Goal: Task Accomplishment & Management: Manage account settings

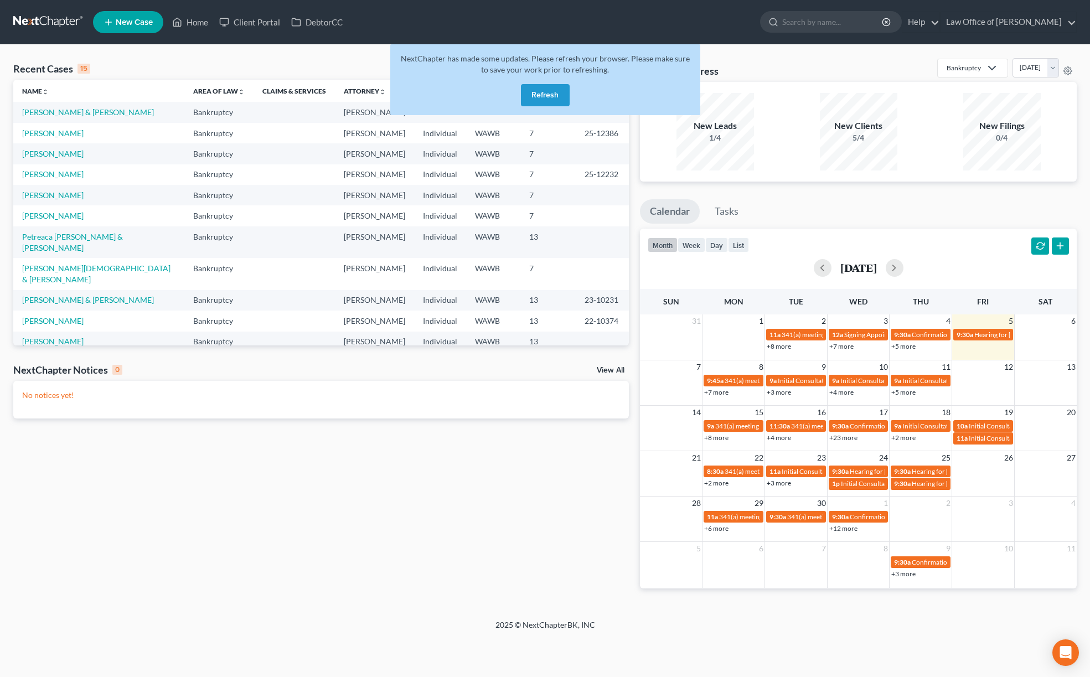
click at [555, 97] on button "Refresh" at bounding box center [545, 95] width 49 height 22
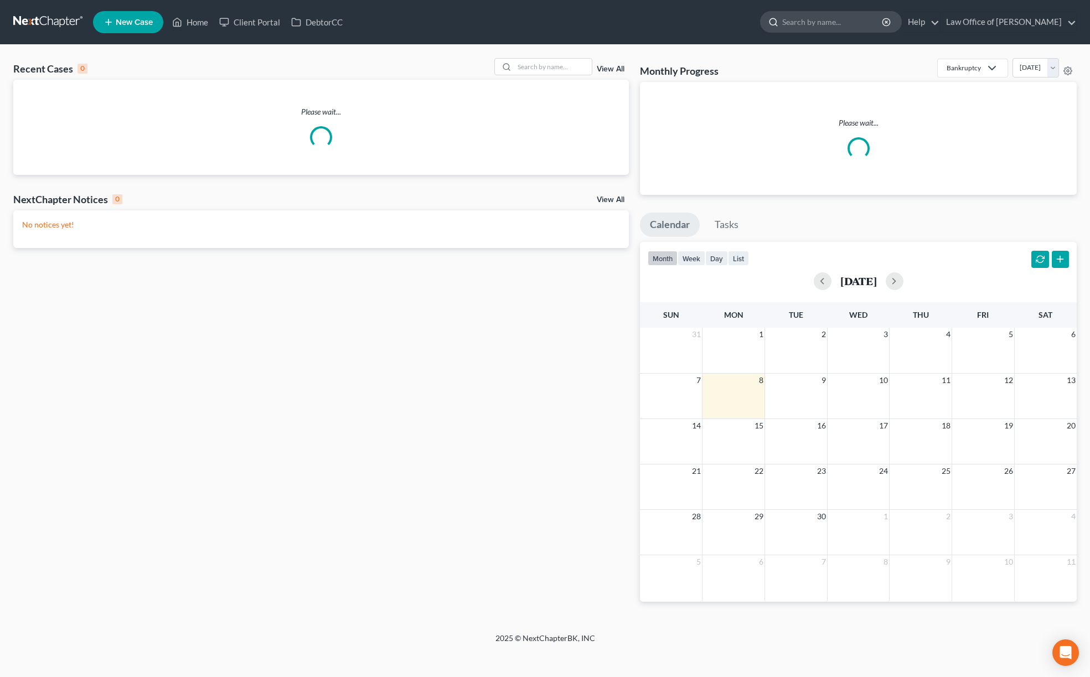
click at [829, 23] on input "search" at bounding box center [832, 22] width 101 height 20
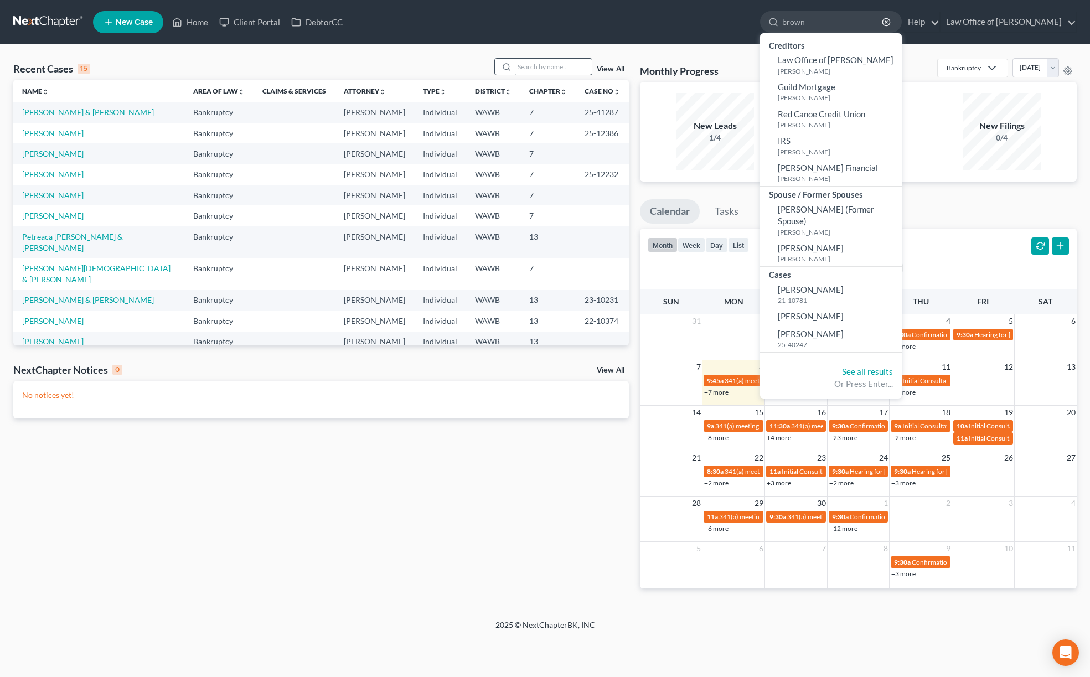
type input "brown"
click at [532, 69] on input "search" at bounding box center [552, 67] width 77 height 16
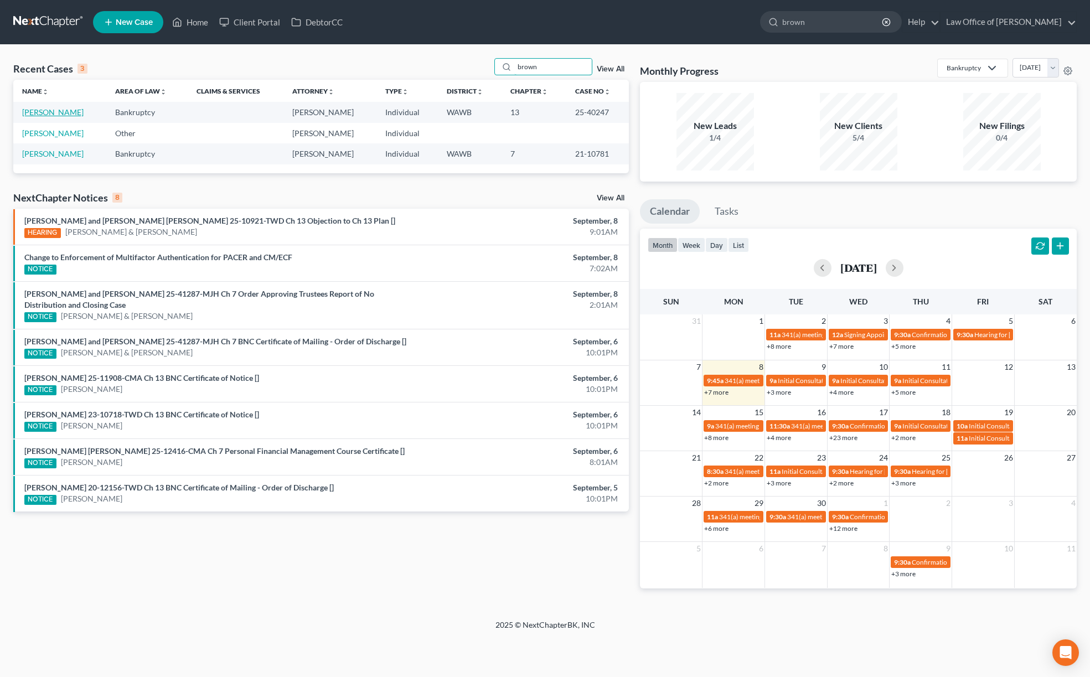
type input "brown"
click at [60, 112] on link "Brown, Crystal" at bounding box center [52, 111] width 61 height 9
select select "6"
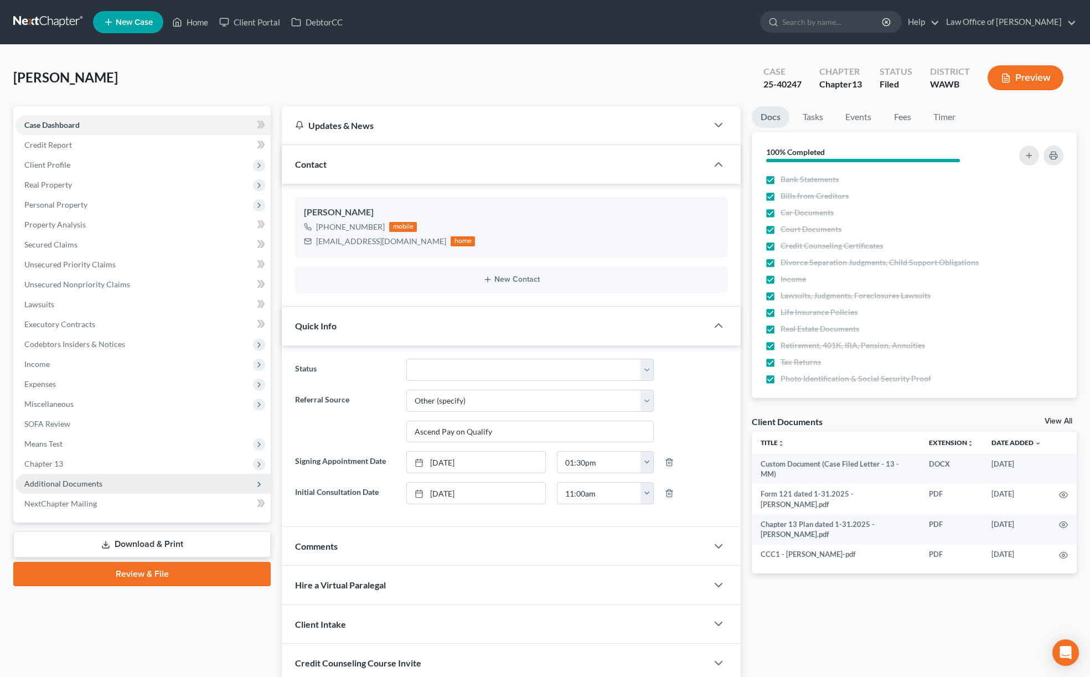
click at [65, 483] on span "Additional Documents" at bounding box center [63, 483] width 78 height 9
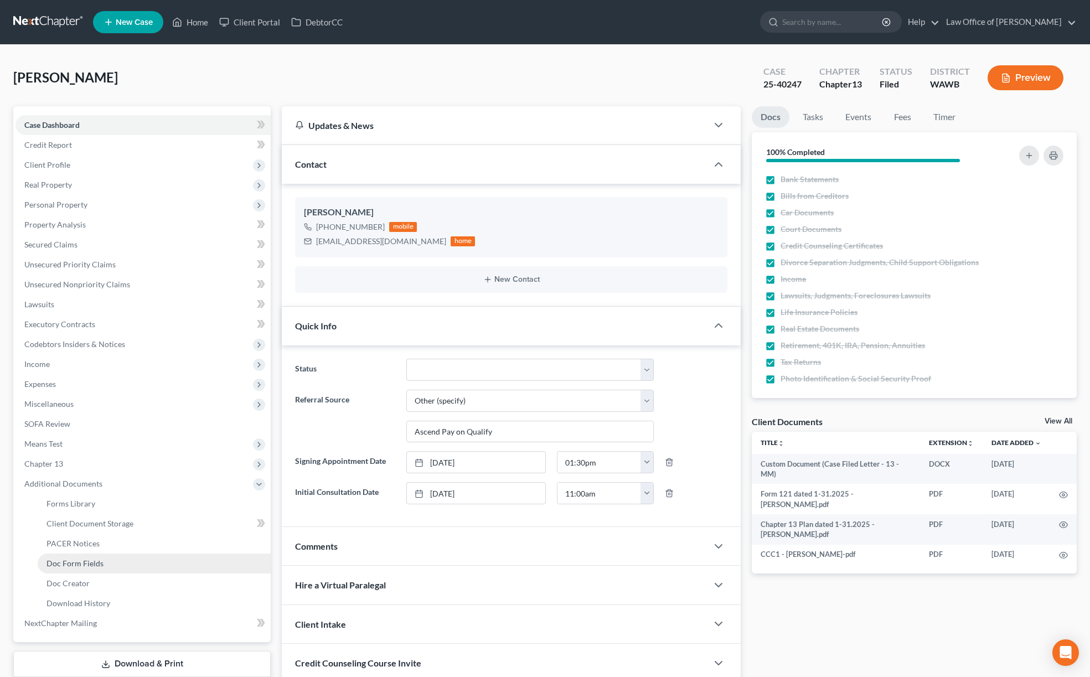
click at [97, 553] on link "Doc Form Fields" at bounding box center [154, 563] width 233 height 20
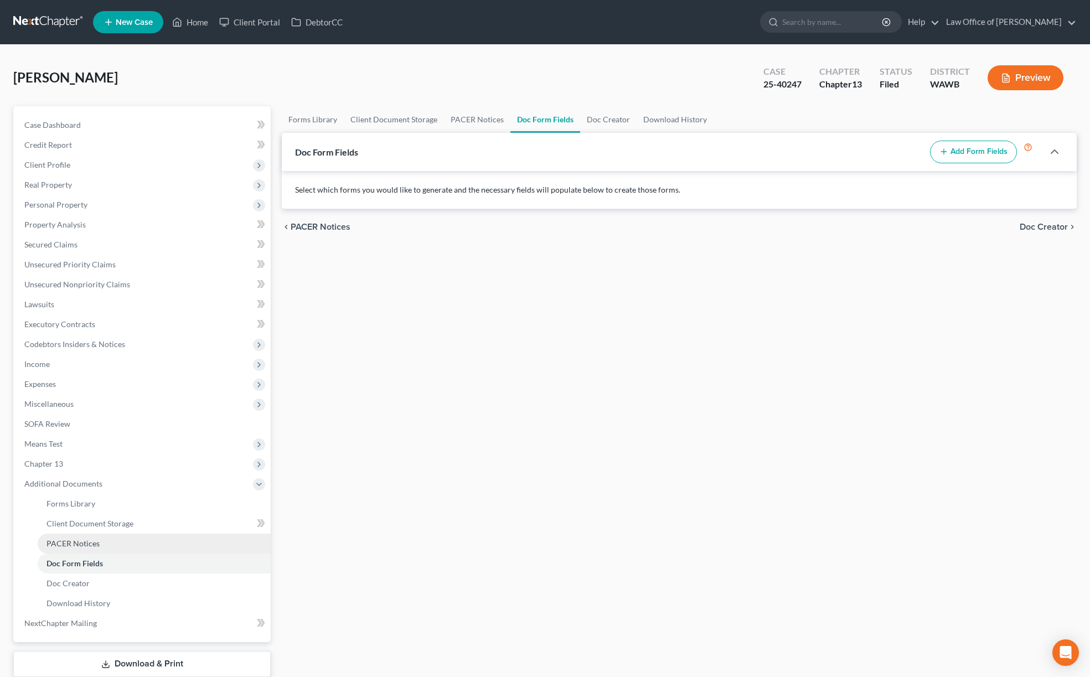
click at [96, 544] on span "PACER Notices" at bounding box center [72, 543] width 53 height 9
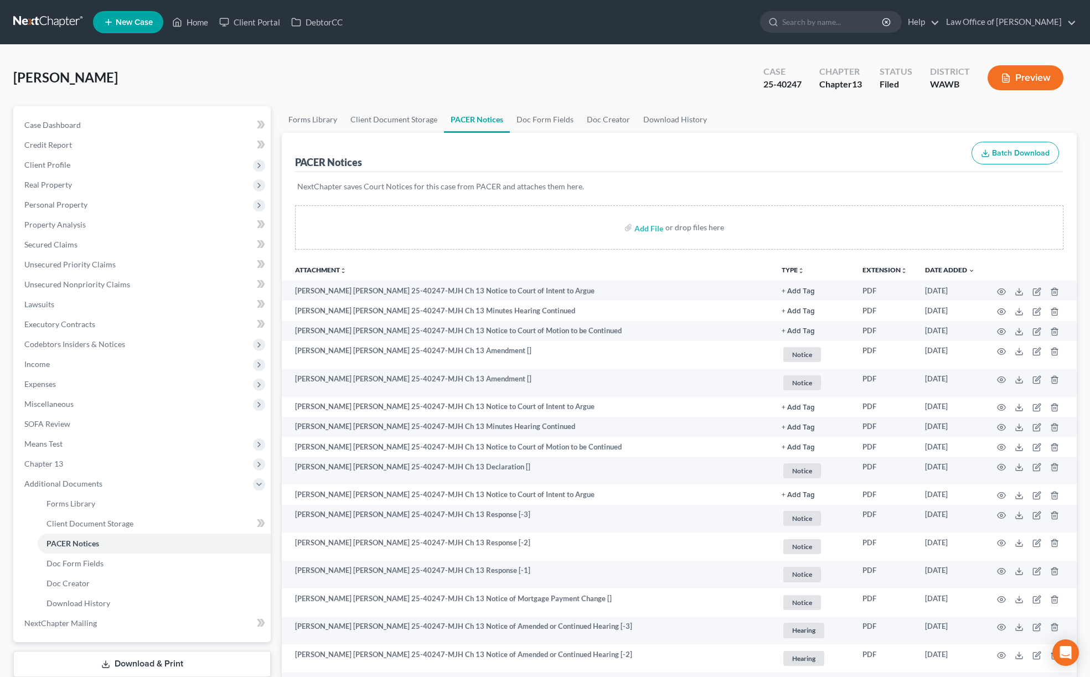
click at [44, 23] on link at bounding box center [48, 22] width 71 height 20
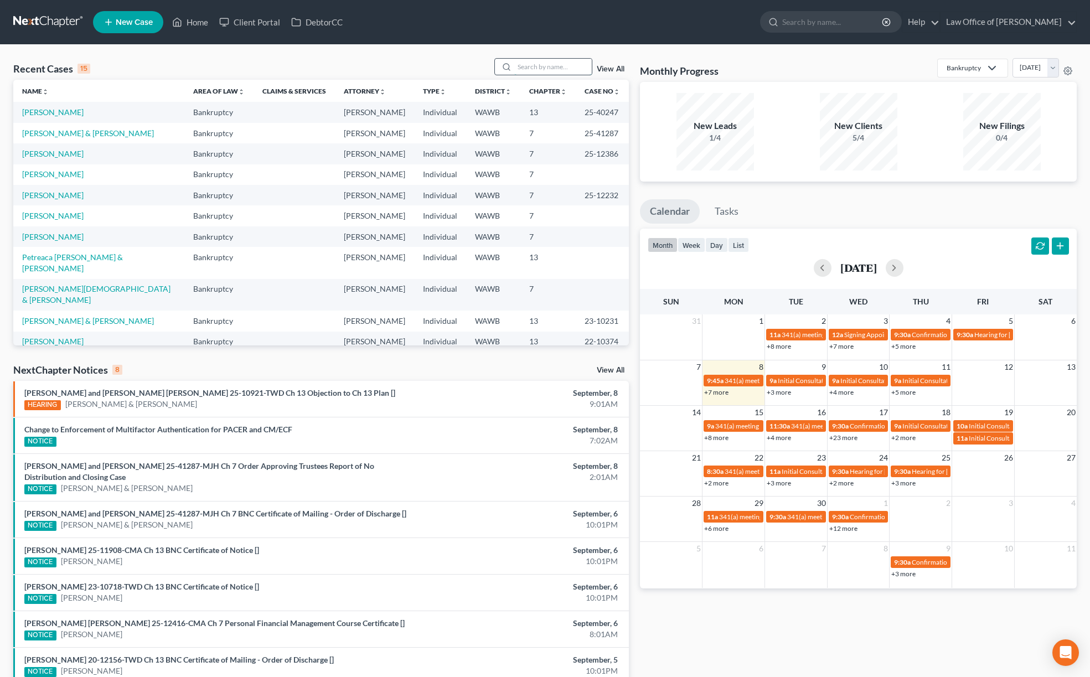
click at [522, 67] on input "search" at bounding box center [552, 67] width 77 height 16
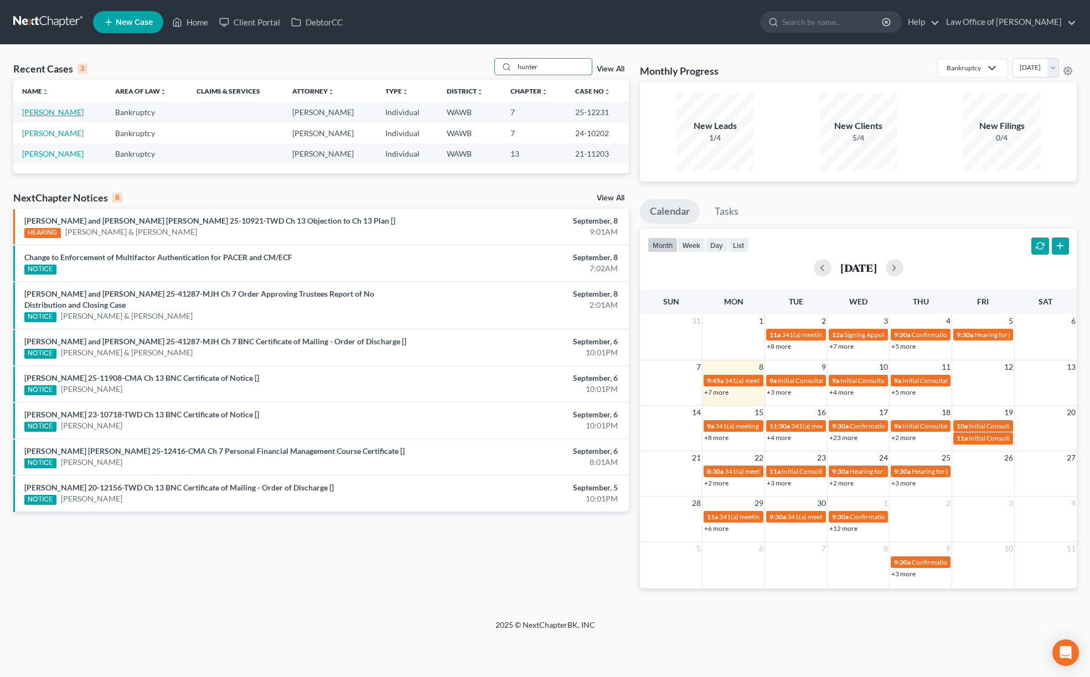
type input "hunter"
click at [59, 112] on link "Hunter, Kelly" at bounding box center [52, 111] width 61 height 9
select select "6"
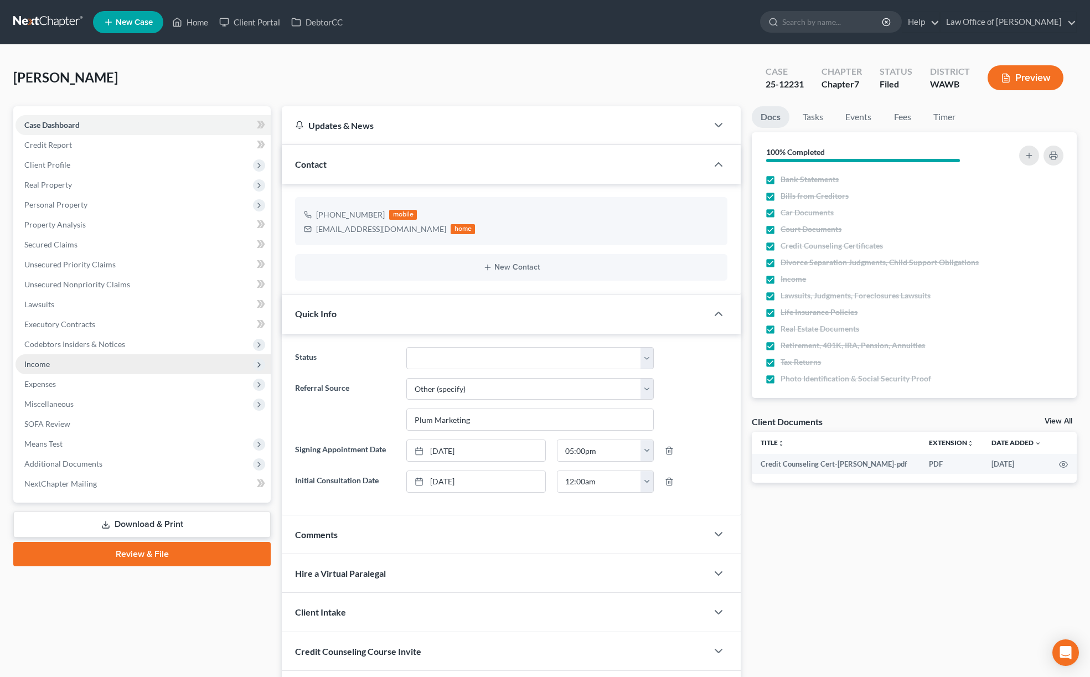
click at [141, 361] on span "Income" at bounding box center [142, 364] width 255 height 20
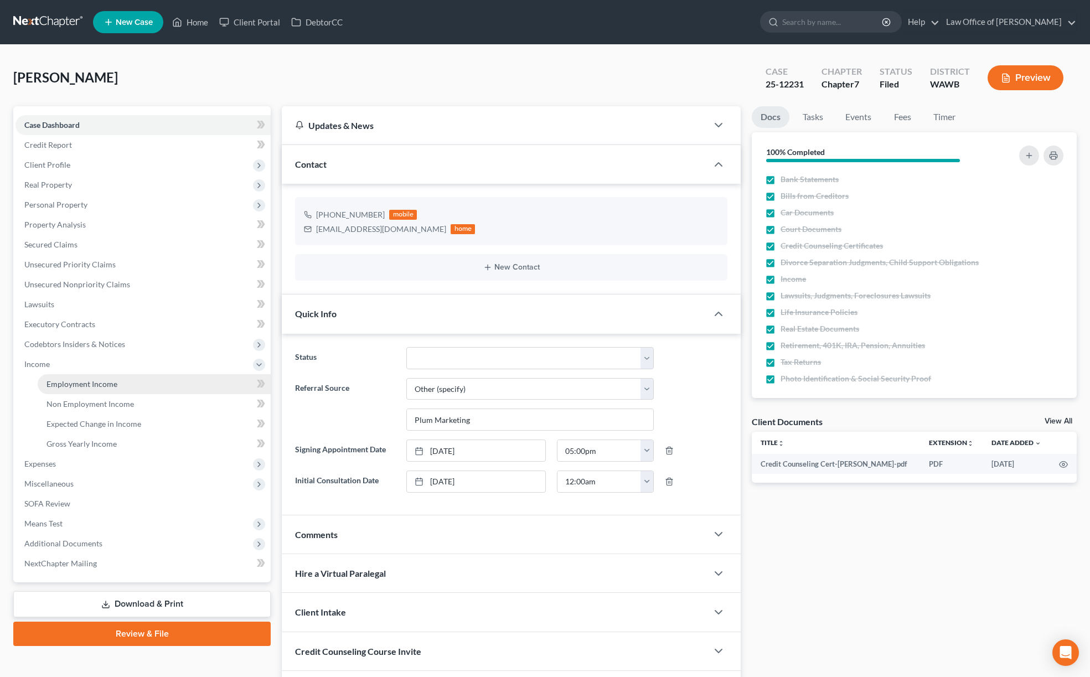
click at [126, 380] on link "Employment Income" at bounding box center [154, 384] width 233 height 20
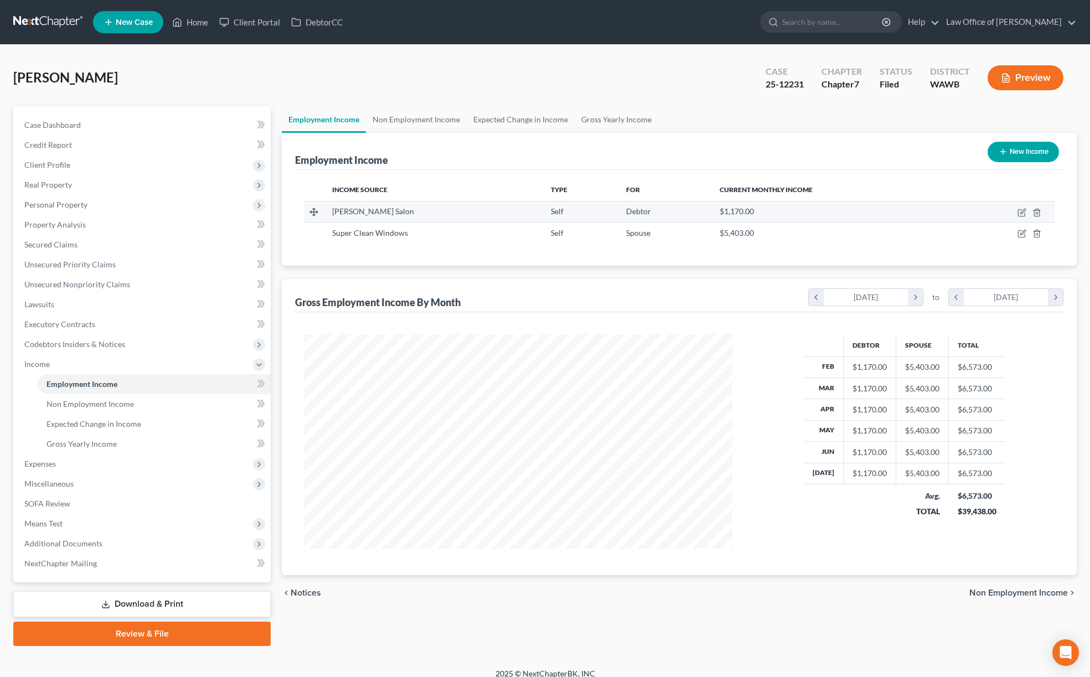
scroll to position [214, 451]
click at [1021, 213] on icon "button" at bounding box center [1021, 212] width 9 height 9
select select "1"
select select "0"
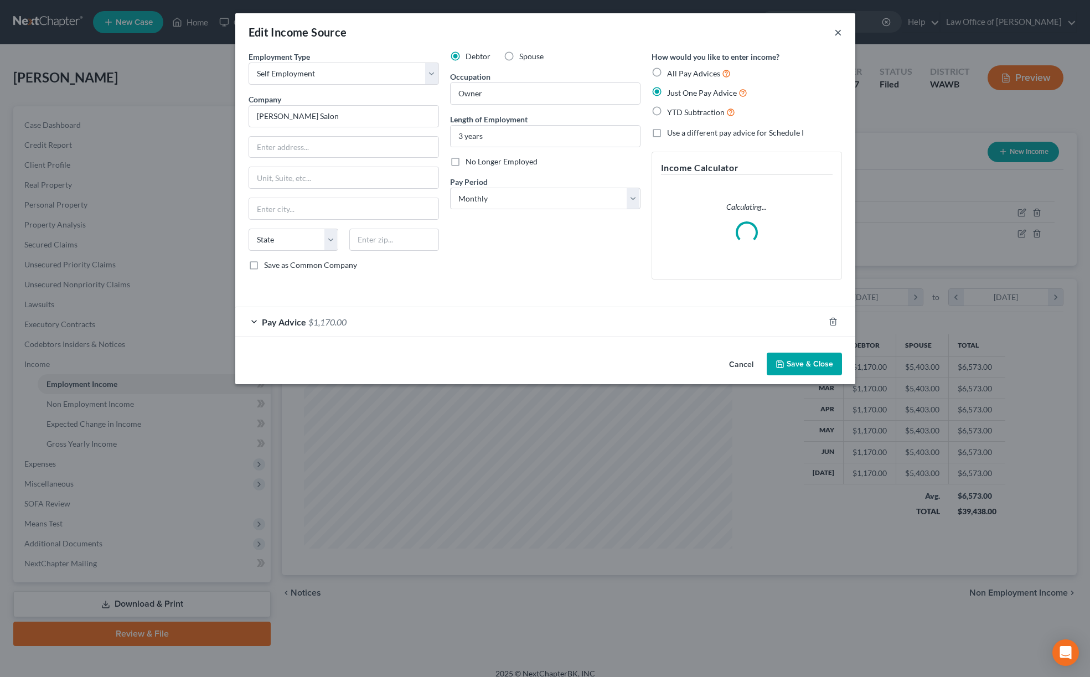
click at [835, 33] on button "×" at bounding box center [838, 31] width 8 height 13
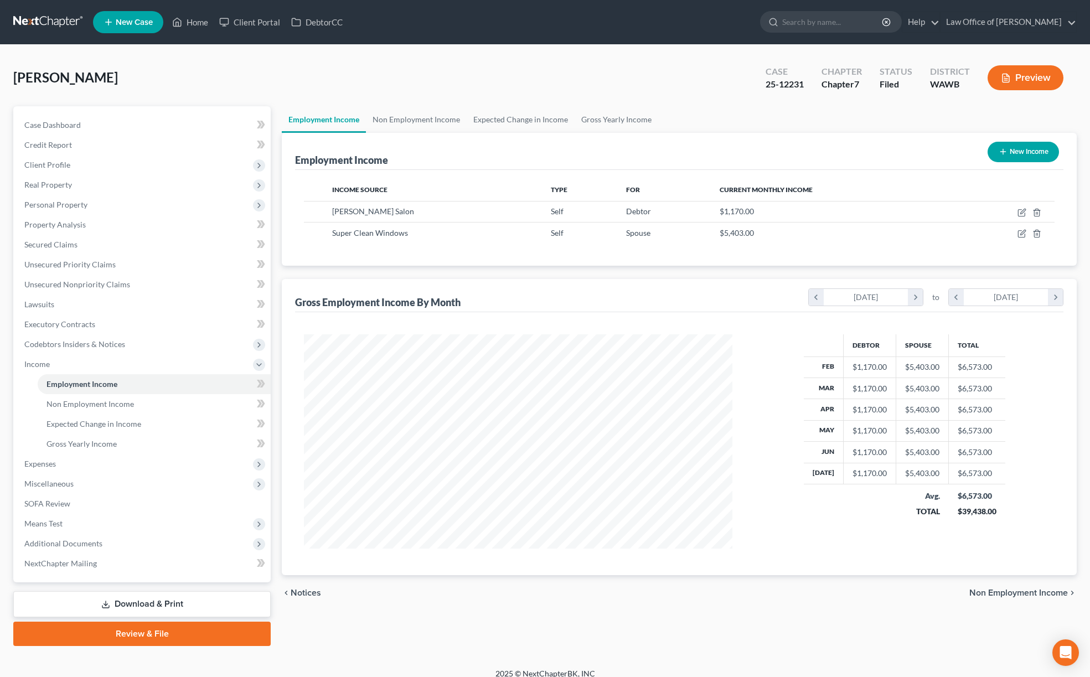
click at [53, 25] on link at bounding box center [48, 22] width 71 height 20
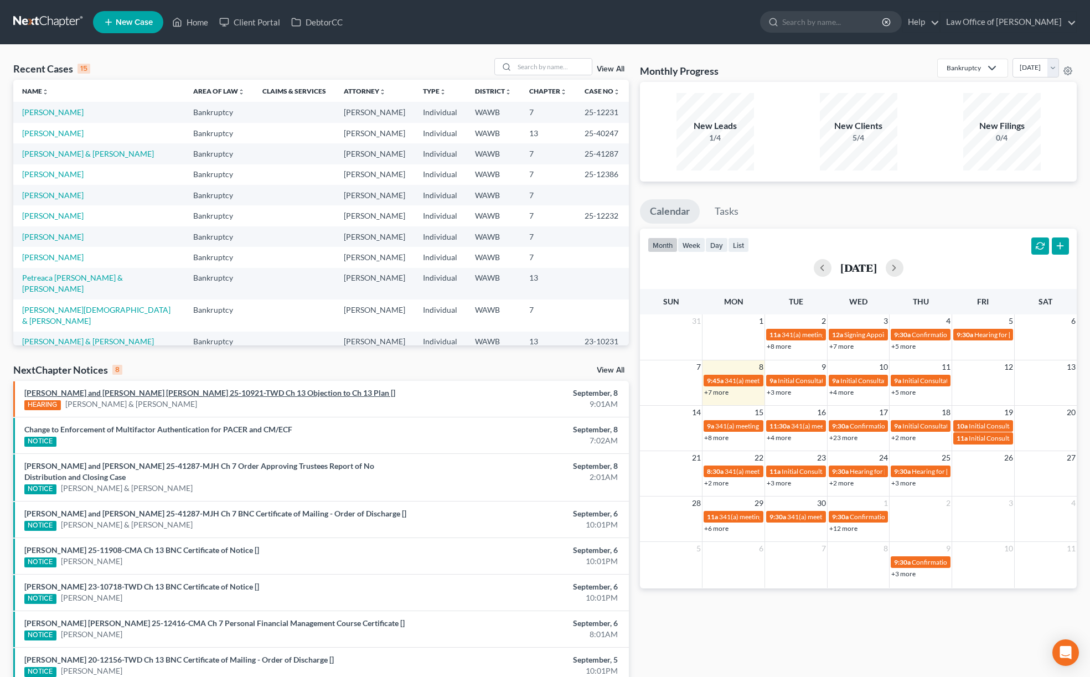
click at [317, 391] on link "Geoffry Allyn Bennett and Katie Anne Bennett 25-10921-TWD Ch 13 Objection to Ch…" at bounding box center [209, 392] width 371 height 9
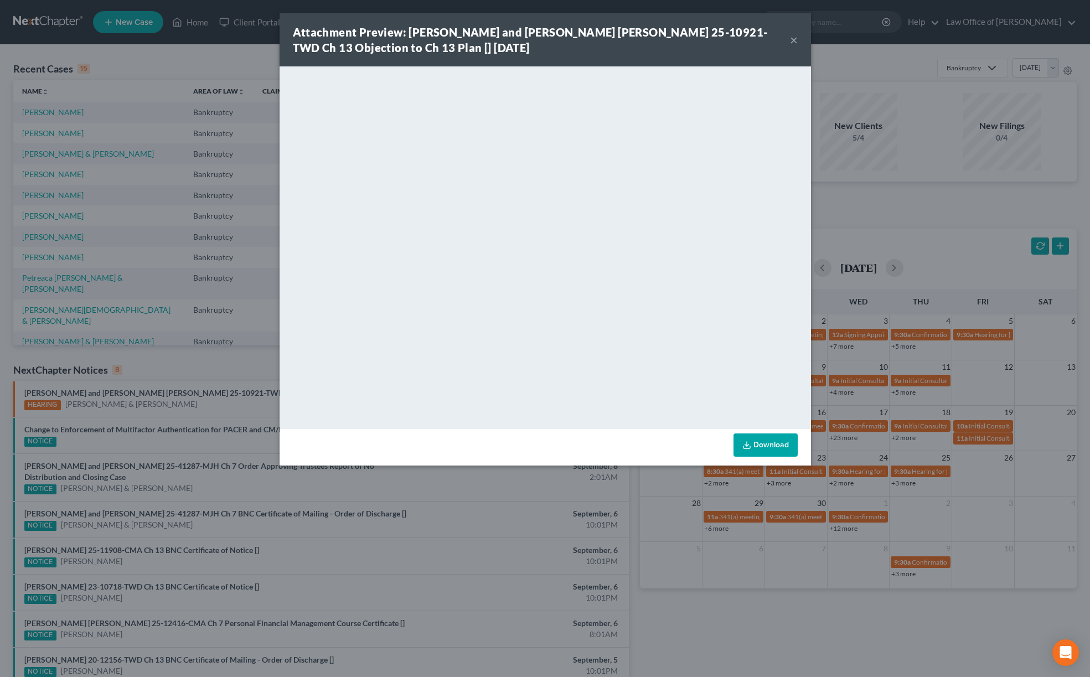
click at [794, 42] on button "×" at bounding box center [794, 39] width 8 height 13
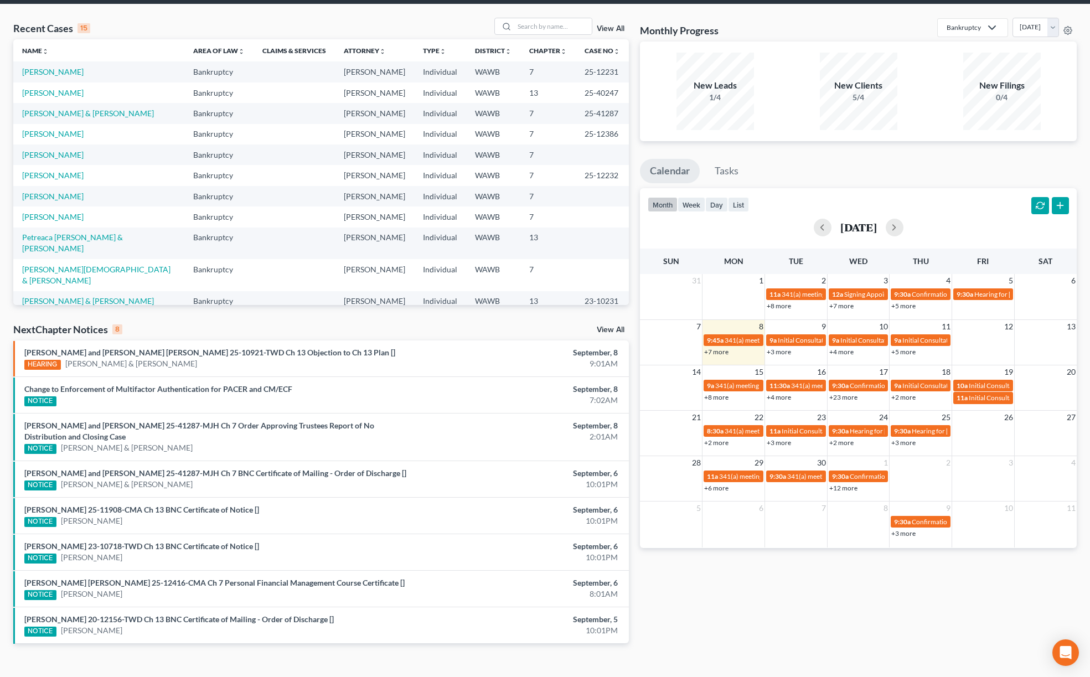
scroll to position [69, 0]
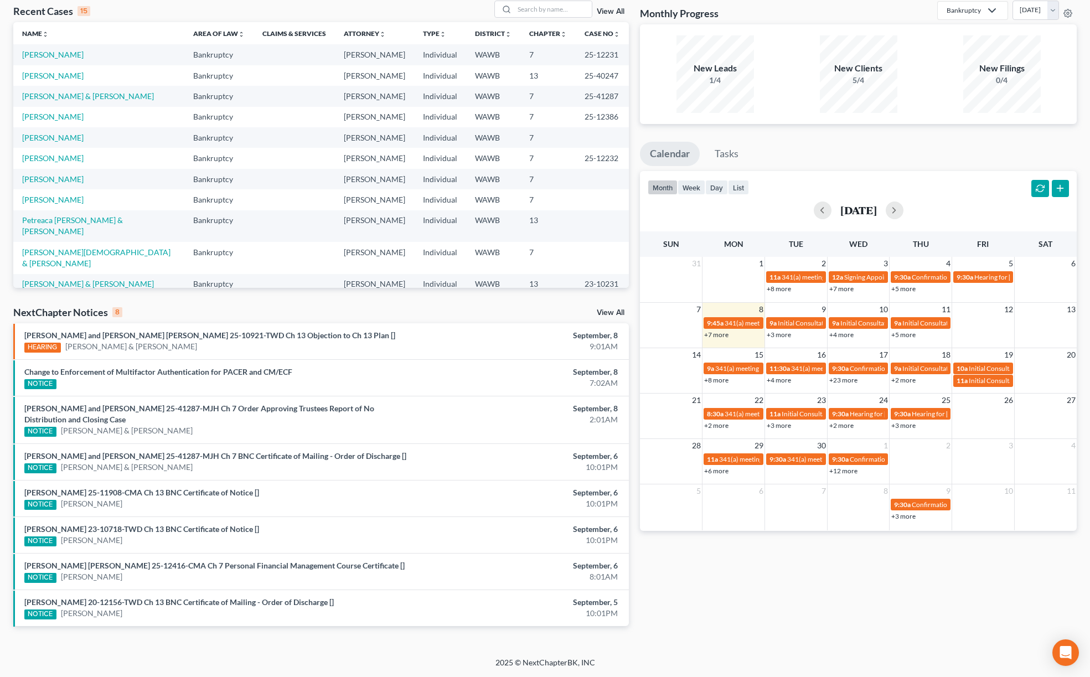
click at [614, 308] on div "NextChapter Notices 8 View All" at bounding box center [320, 315] width 615 height 18
click at [614, 309] on link "View All" at bounding box center [611, 313] width 28 height 8
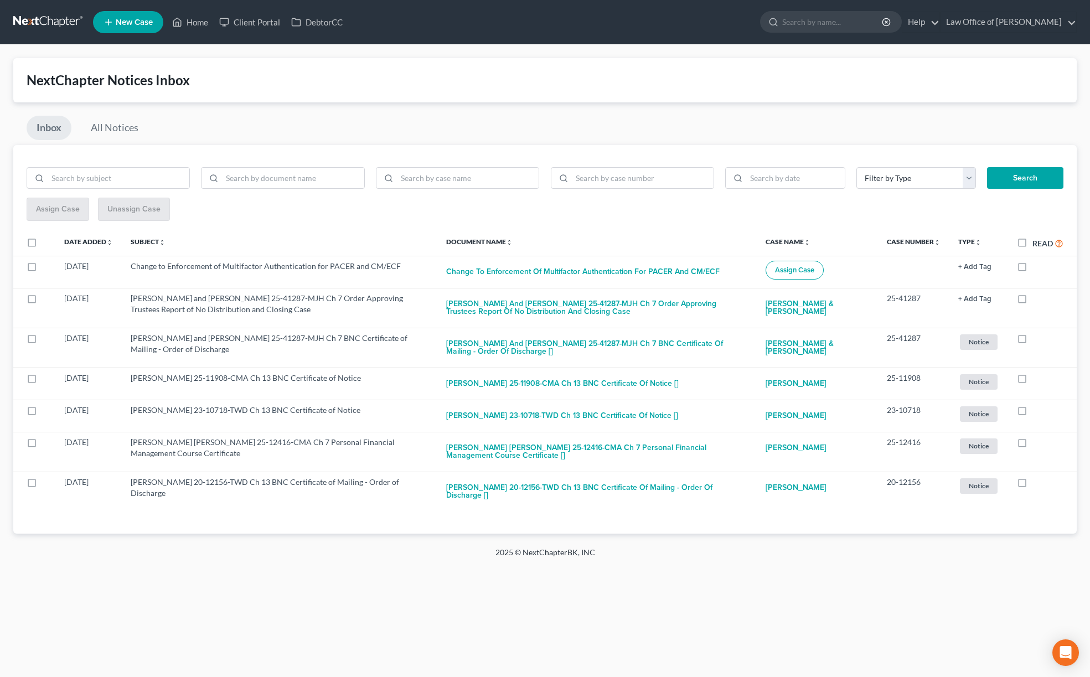
click at [1032, 244] on label "Read" at bounding box center [1047, 243] width 31 height 13
click at [1037, 244] on input "Read" at bounding box center [1040, 240] width 7 height 7
checkbox input "true"
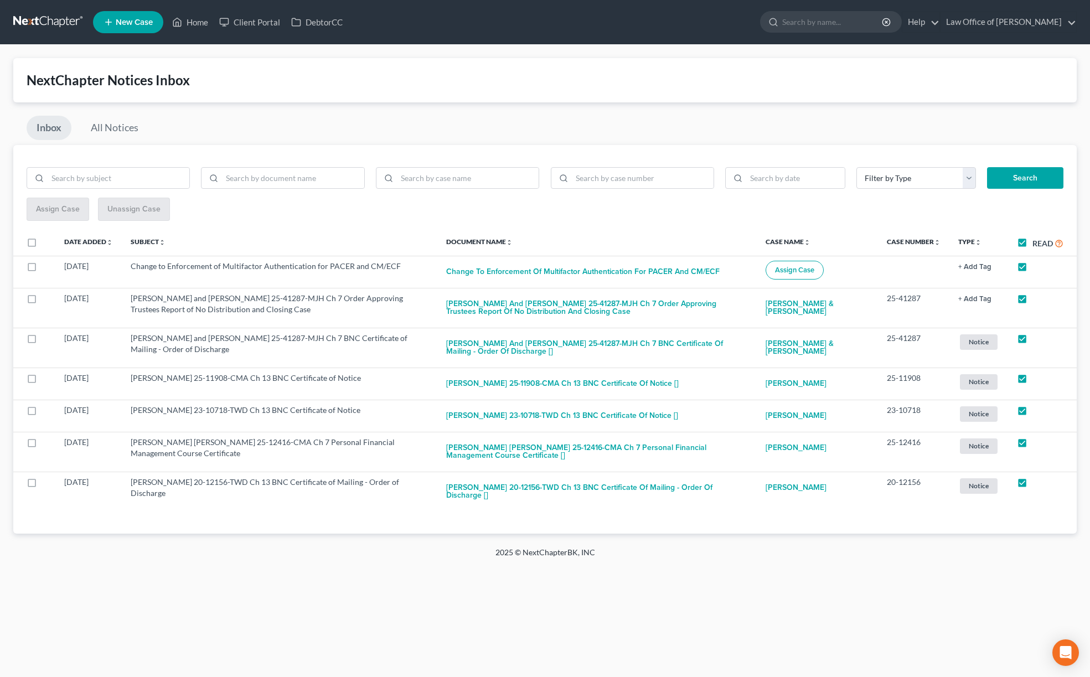
checkbox input "true"
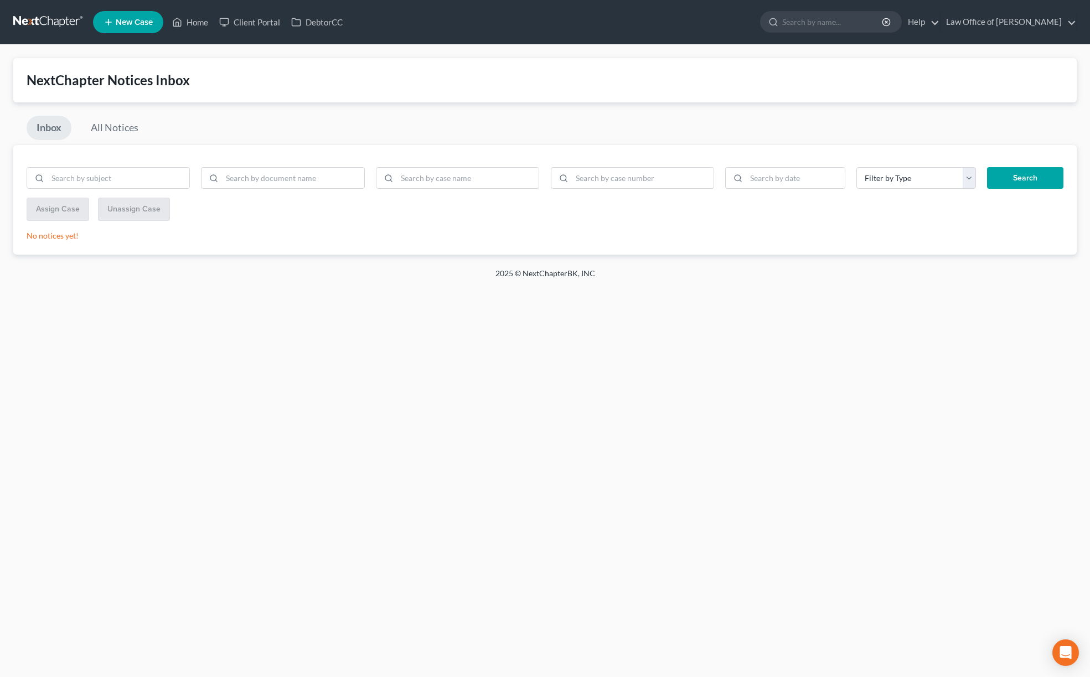
click at [64, 24] on link at bounding box center [48, 22] width 71 height 20
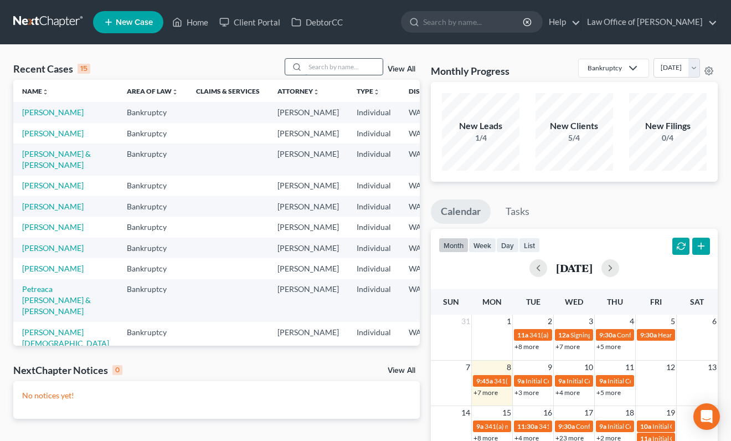
click at [353, 63] on input "search" at bounding box center [343, 67] width 77 height 16
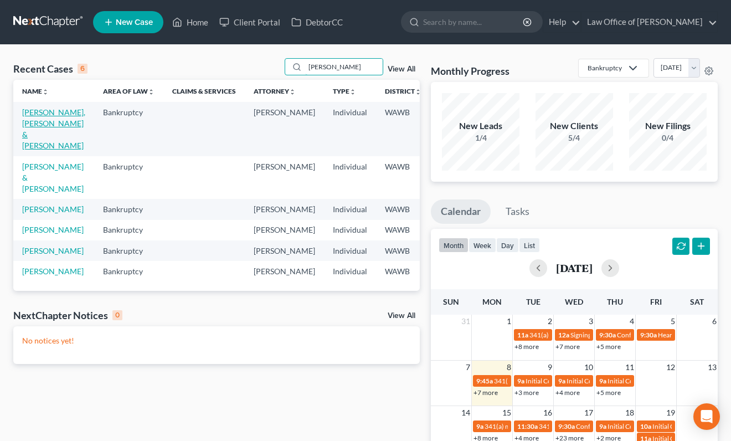
type input "[PERSON_NAME]"
click at [29, 133] on link "[PERSON_NAME], [PERSON_NAME] & [PERSON_NAME]" at bounding box center [53, 128] width 63 height 43
select select "6"
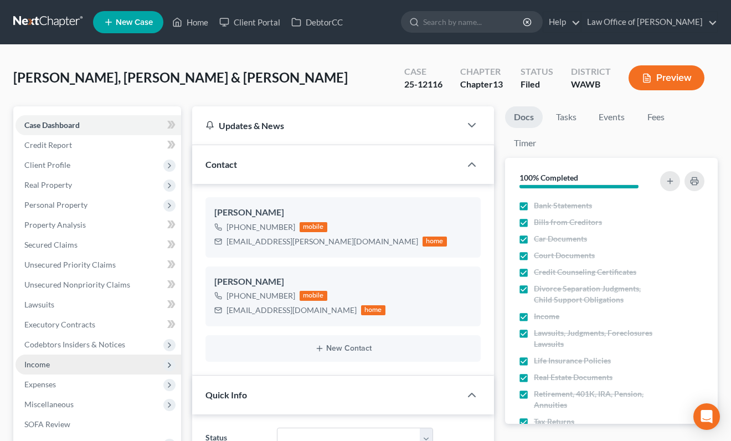
click at [52, 370] on span "Income" at bounding box center [97, 364] width 165 height 20
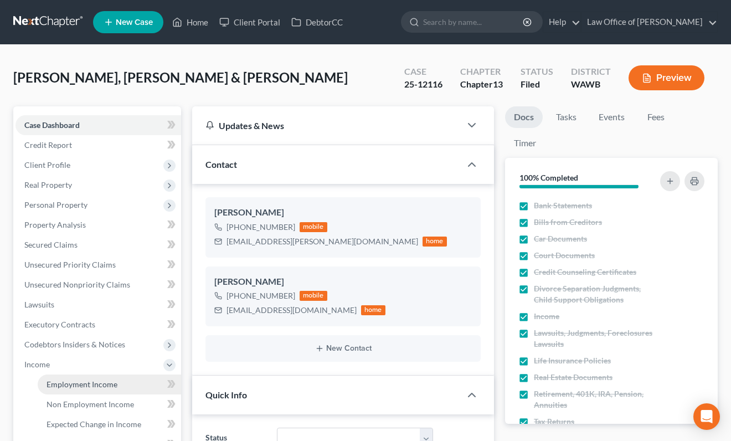
click at [82, 386] on span "Employment Income" at bounding box center [81, 383] width 71 height 9
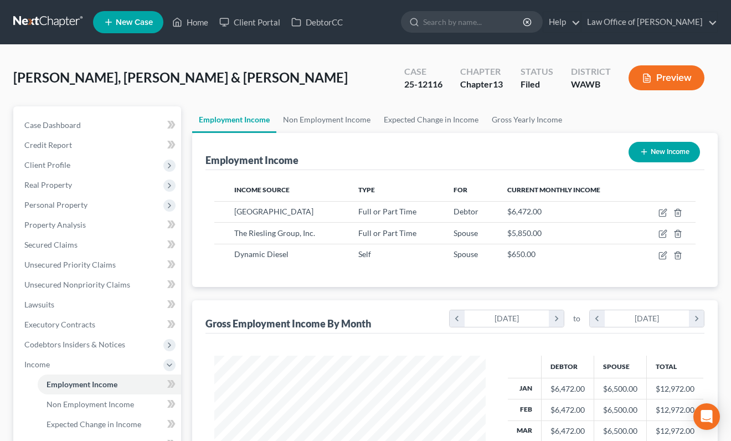
scroll to position [198, 293]
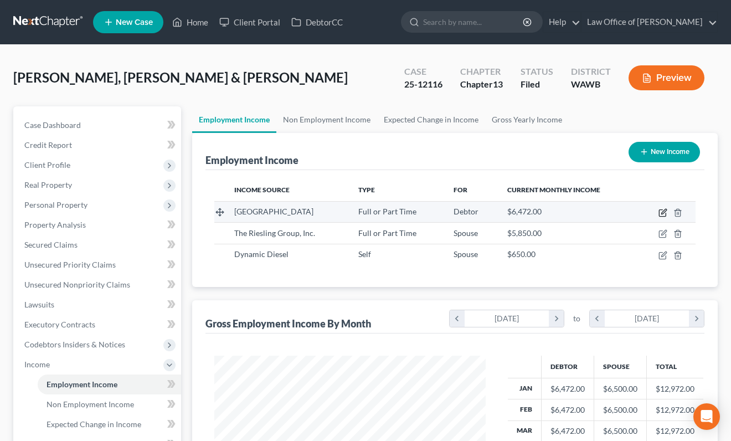
click at [662, 213] on icon "button" at bounding box center [663, 211] width 5 height 5
select select "0"
select select "50"
select select "0"
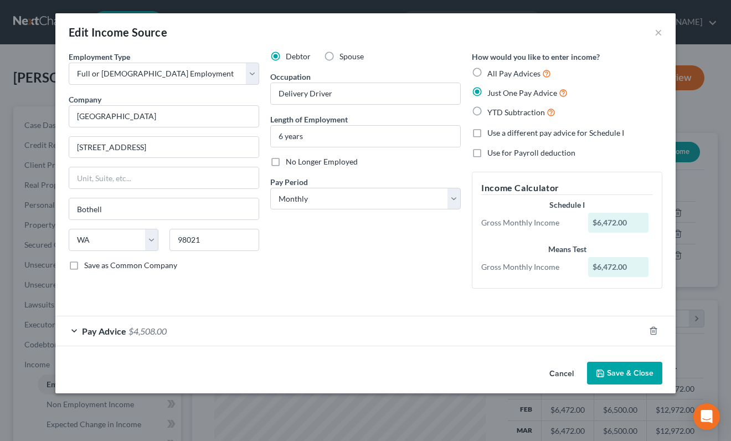
click at [615, 374] on button "Save & Close" at bounding box center [624, 372] width 75 height 23
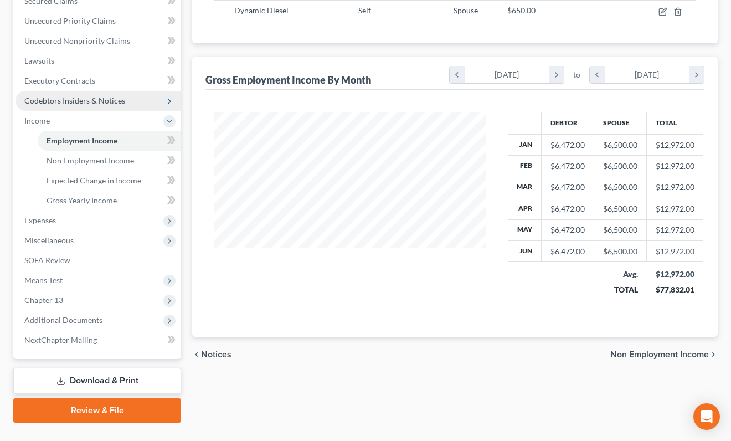
scroll to position [266, 0]
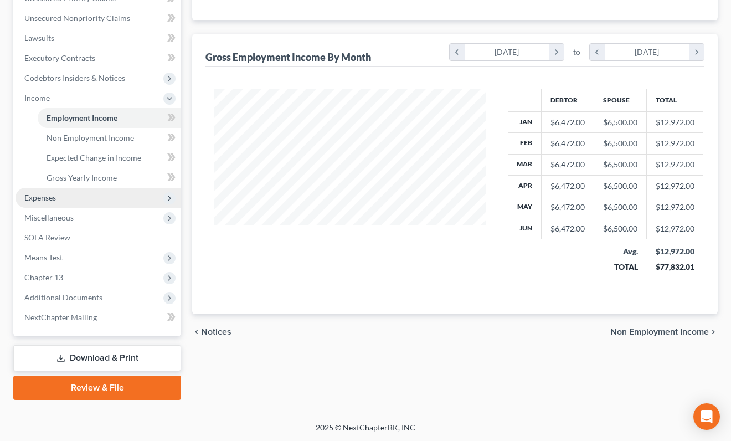
click at [102, 199] on span "Expenses" at bounding box center [97, 198] width 165 height 20
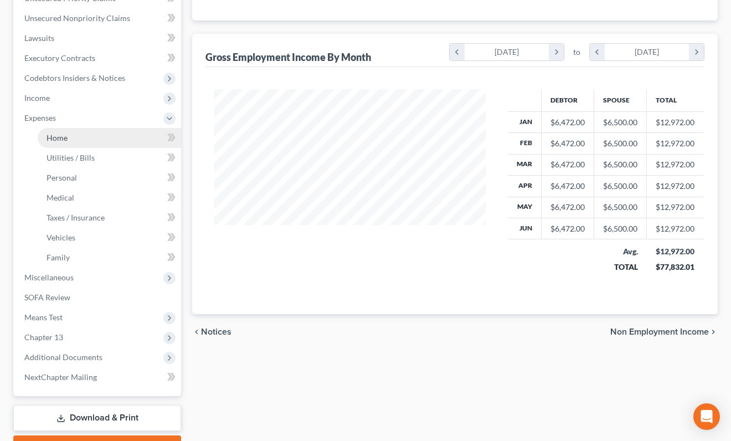
click at [124, 141] on link "Home" at bounding box center [109, 138] width 143 height 20
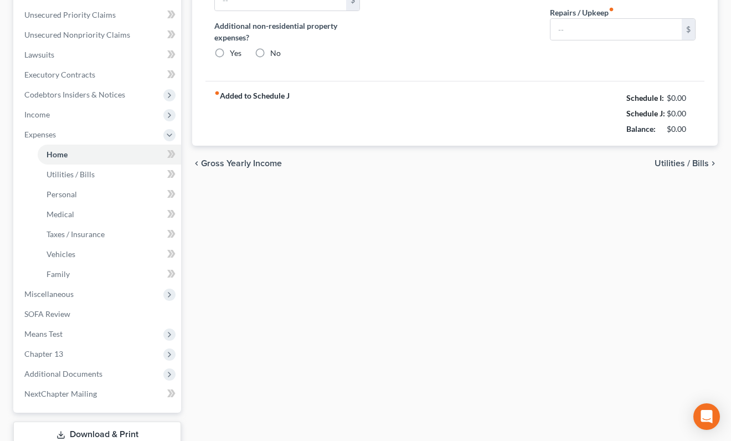
type input "2,000.00"
type input "0.00"
radio input "true"
type input "0.00"
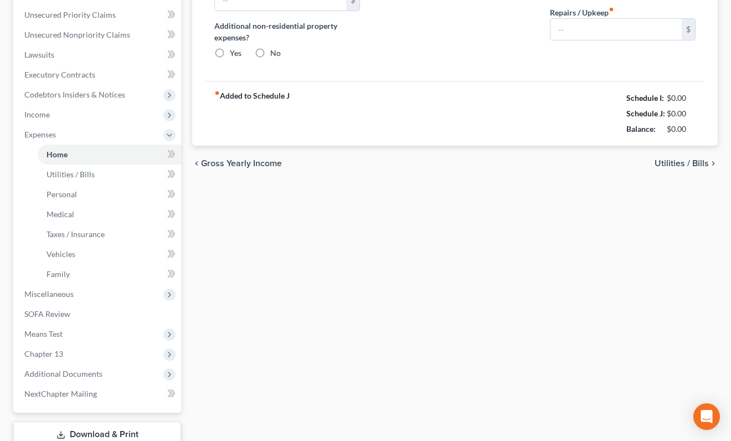
type input "0.00"
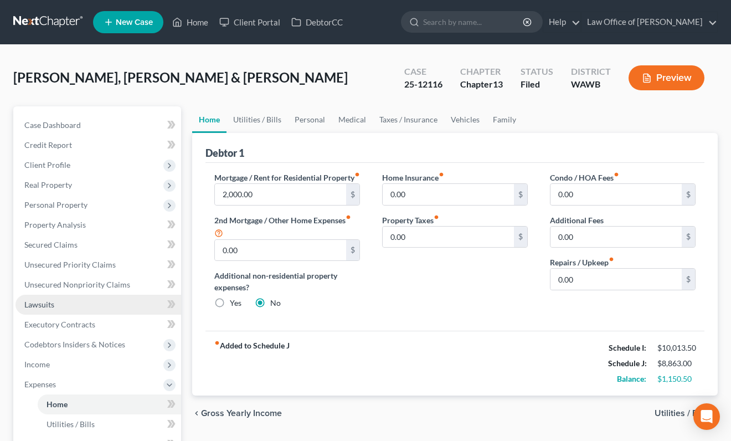
click at [134, 294] on link "Lawsuits" at bounding box center [97, 304] width 165 height 20
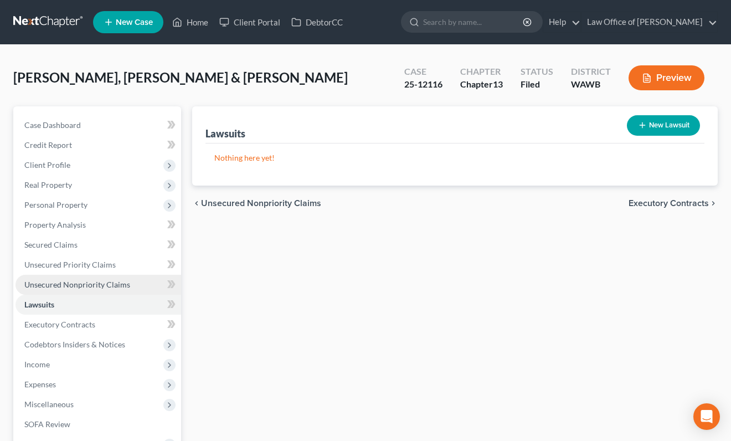
click at [133, 285] on link "Unsecured Nonpriority Claims" at bounding box center [97, 285] width 165 height 20
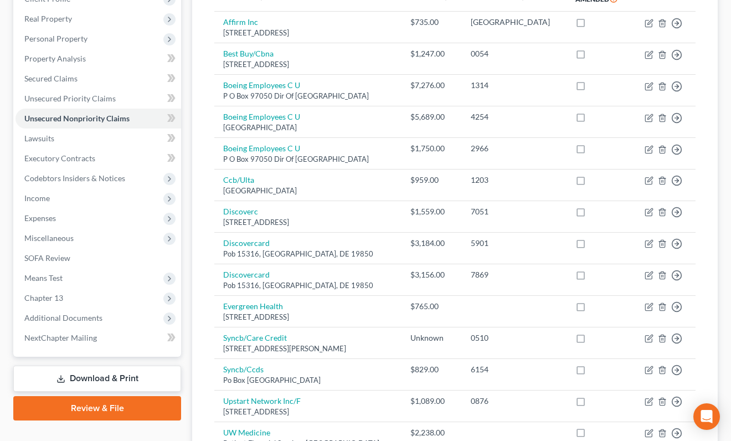
scroll to position [60, 0]
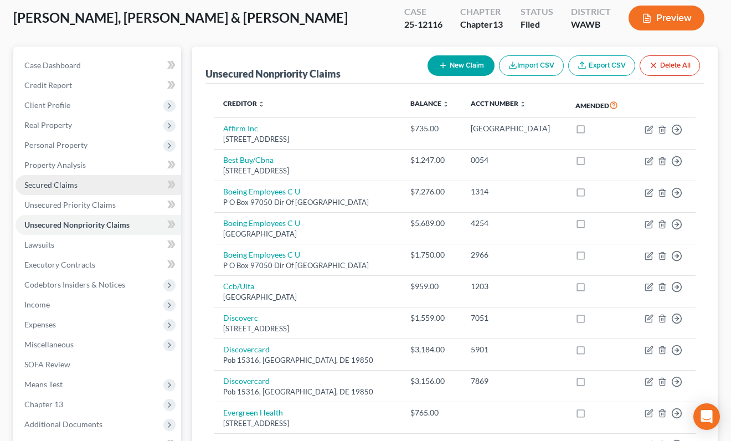
click at [90, 180] on link "Secured Claims" at bounding box center [97, 185] width 165 height 20
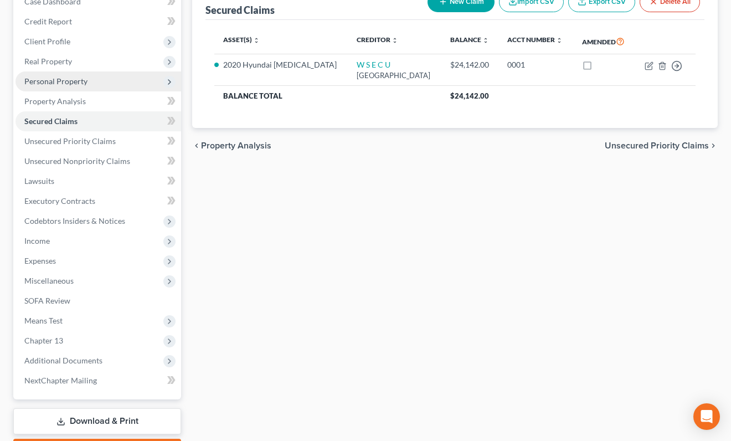
scroll to position [187, 0]
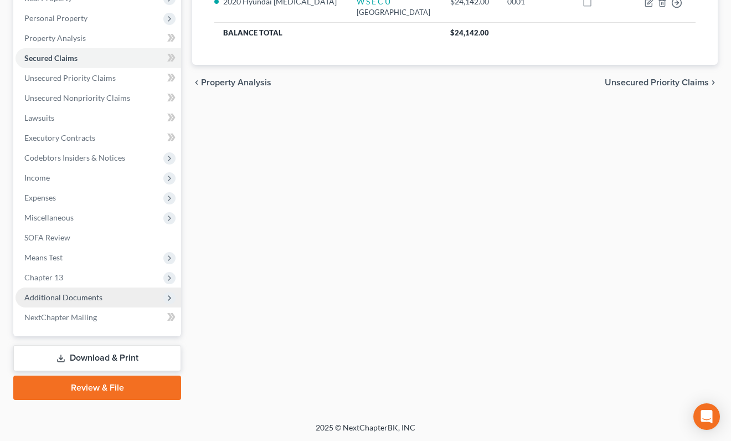
click at [77, 296] on span "Additional Documents" at bounding box center [63, 296] width 78 height 9
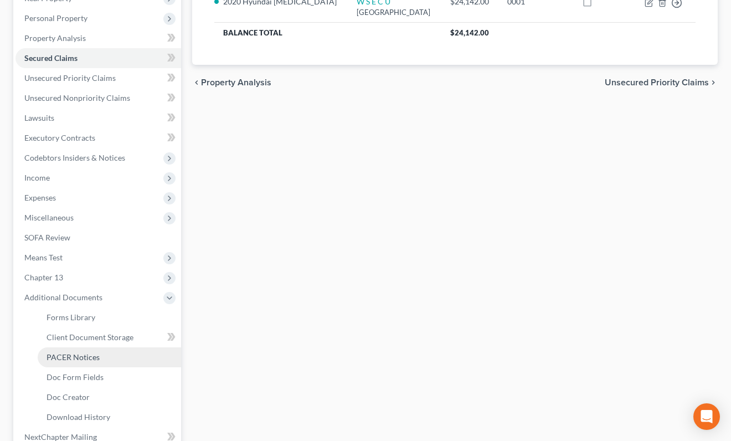
click at [73, 348] on link "PACER Notices" at bounding box center [109, 357] width 143 height 20
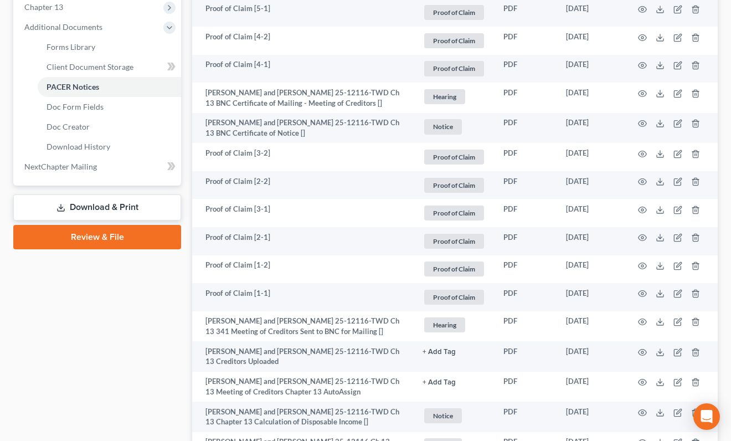
scroll to position [449, 0]
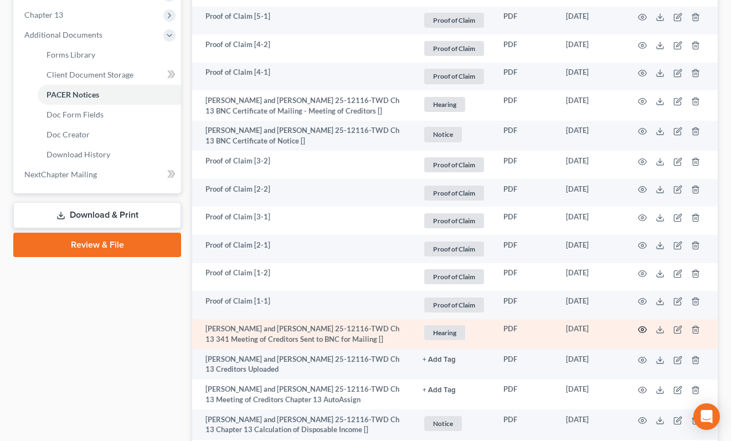
click at [641, 330] on circle "button" at bounding box center [642, 329] width 2 height 2
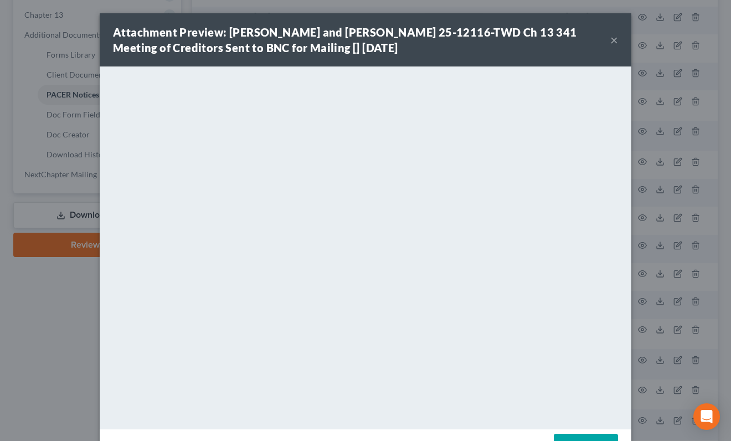
click at [661, 295] on div "Attachment Preview: [PERSON_NAME] and [PERSON_NAME] 25-12116-TWD Ch 13 341 Meet…" at bounding box center [365, 220] width 731 height 441
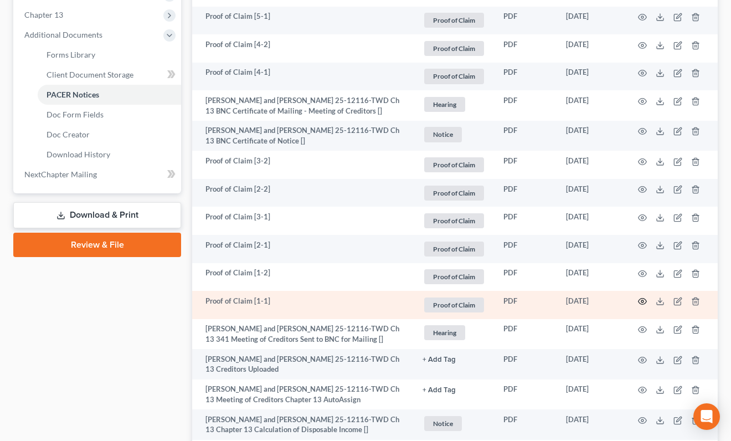
click at [639, 306] on icon "button" at bounding box center [642, 301] width 9 height 9
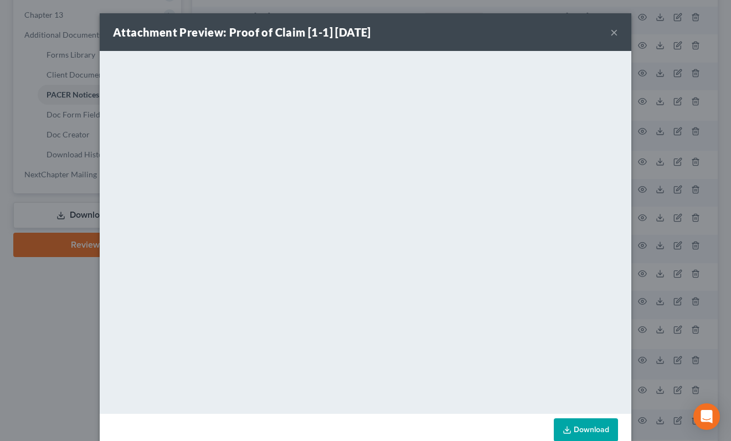
click at [41, 366] on div "Attachment Preview: Proof of Claim [1-1] [DATE] × <object ng-attr-data='[URL][D…" at bounding box center [365, 220] width 731 height 441
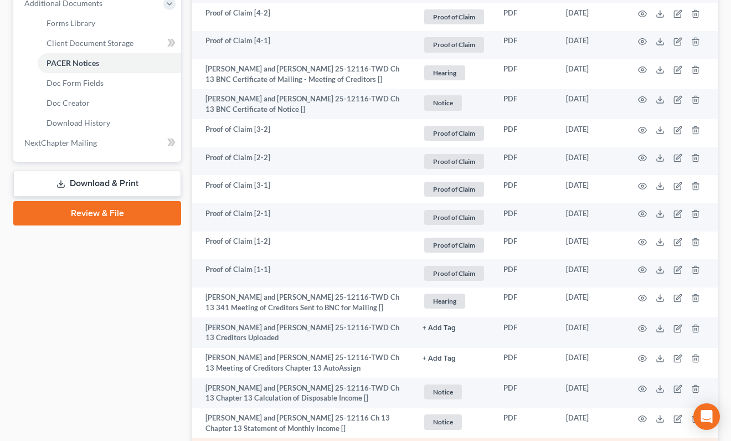
scroll to position [0, 0]
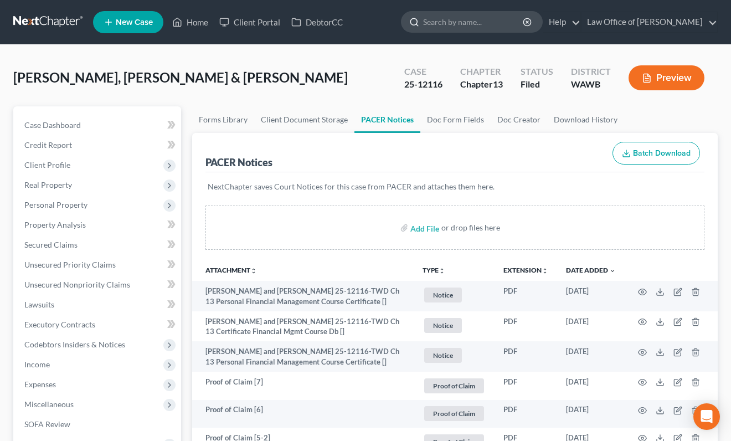
click at [478, 22] on input "search" at bounding box center [473, 22] width 101 height 20
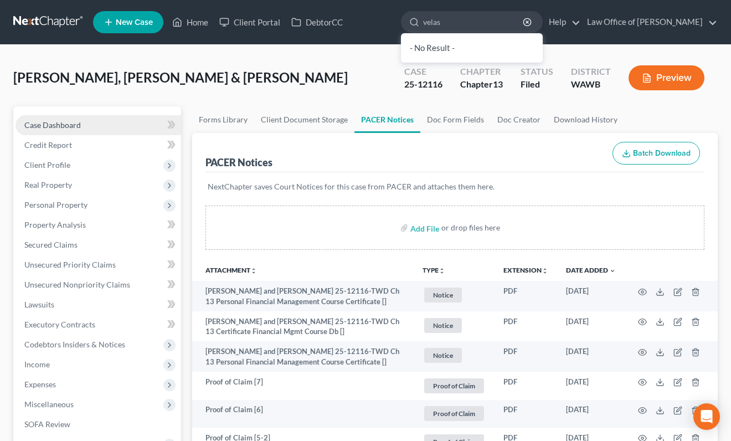
type input "velas"
click at [102, 119] on link "Case Dashboard" at bounding box center [97, 125] width 165 height 20
select select "6"
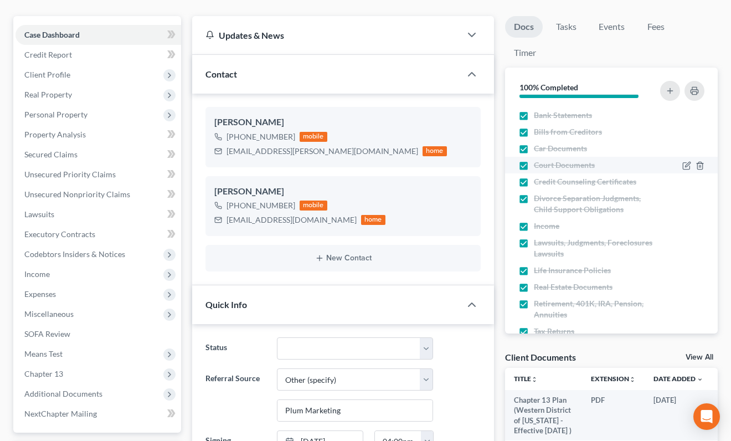
scroll to position [51, 0]
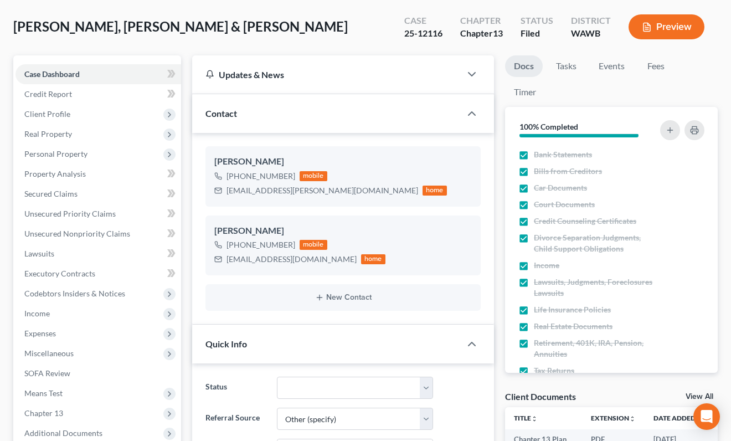
click at [565, 81] on ul "Docs Tasks Events Fees Timer" at bounding box center [611, 81] width 213 height 52
click at [565, 72] on link "Tasks" at bounding box center [566, 66] width 38 height 22
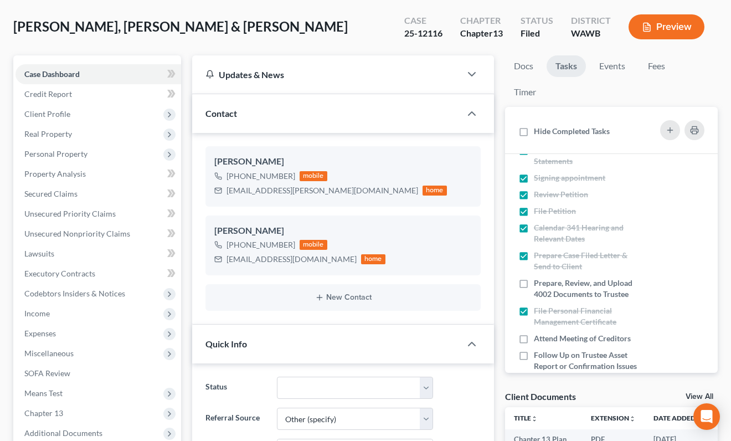
scroll to position [140, 0]
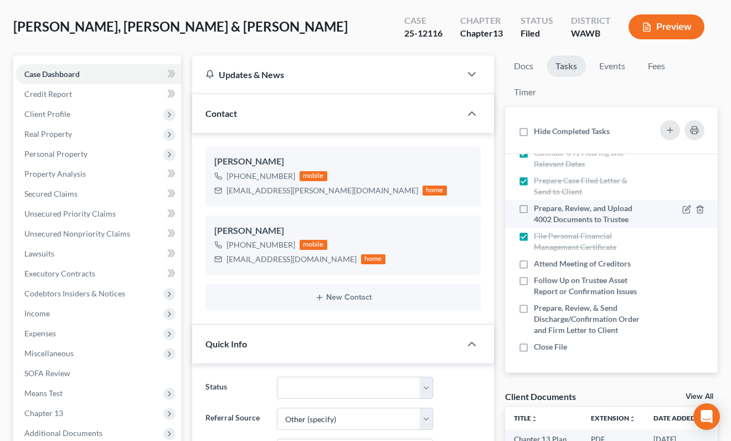
click at [534, 212] on label "Prepare, Review, and Upload 4002 Documents to Trustee" at bounding box center [588, 214] width 108 height 22
click at [538, 210] on input "Prepare, Review, and Upload 4002 Documents to Trustee" at bounding box center [541, 206] width 7 height 7
checkbox input "true"
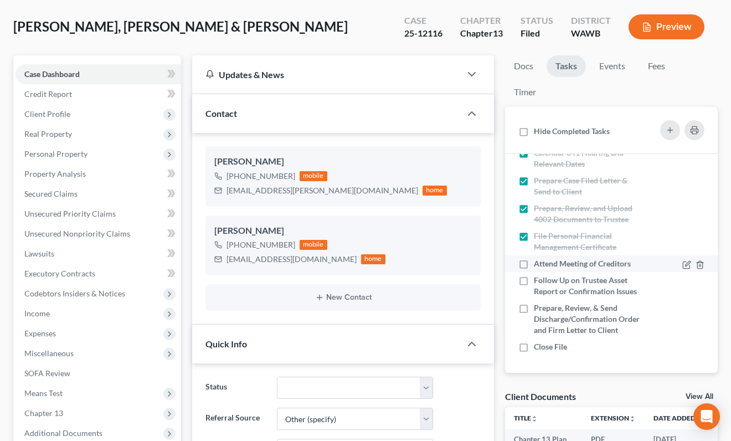
click at [534, 262] on label "Attend Meeting of Creditors" at bounding box center [587, 263] width 106 height 11
click at [538, 262] on input "Attend Meeting of Creditors" at bounding box center [541, 261] width 7 height 7
checkbox input "true"
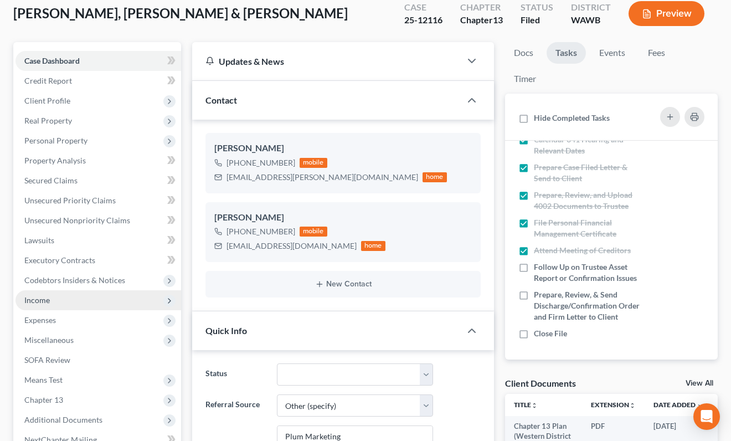
scroll to position [0, 0]
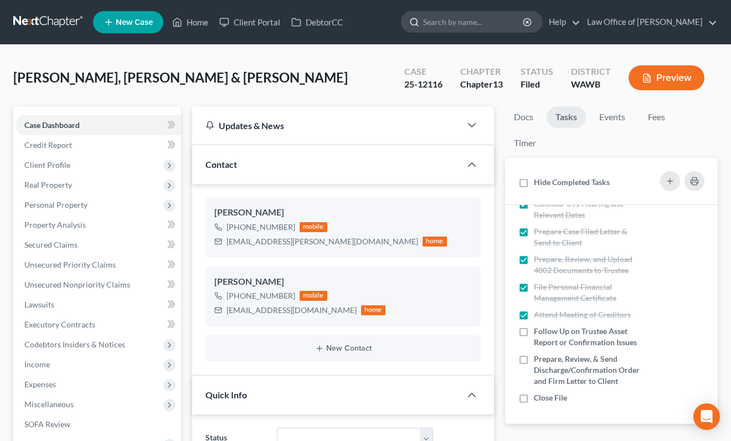
click at [468, 22] on input "search" at bounding box center [473, 22] width 101 height 20
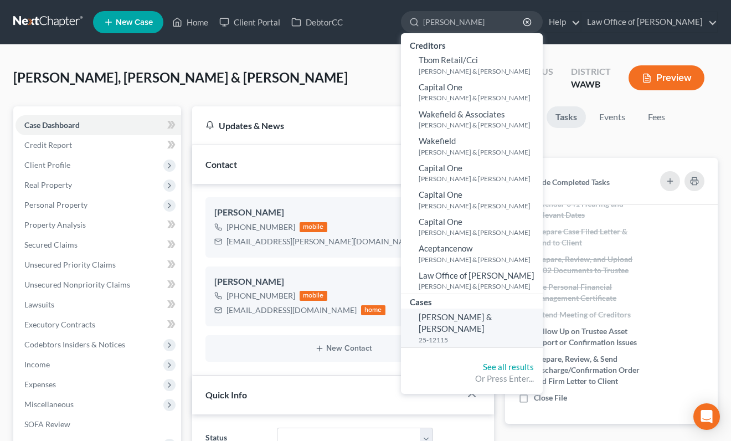
type input "[PERSON_NAME]"
click at [465, 320] on span "[PERSON_NAME] & [PERSON_NAME]" at bounding box center [455, 323] width 74 height 22
select select "6"
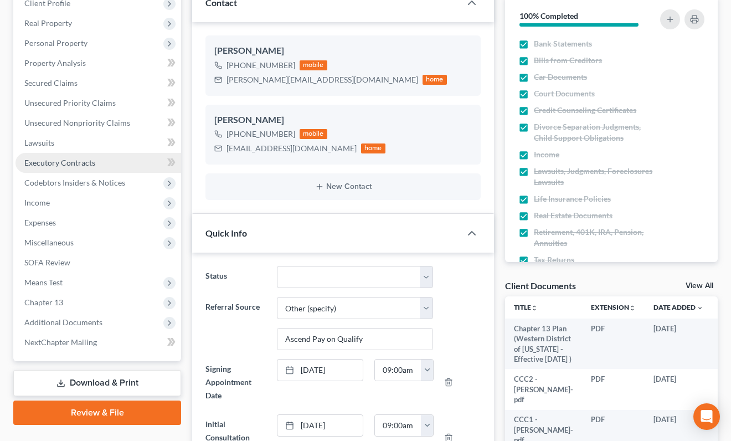
scroll to position [167, 0]
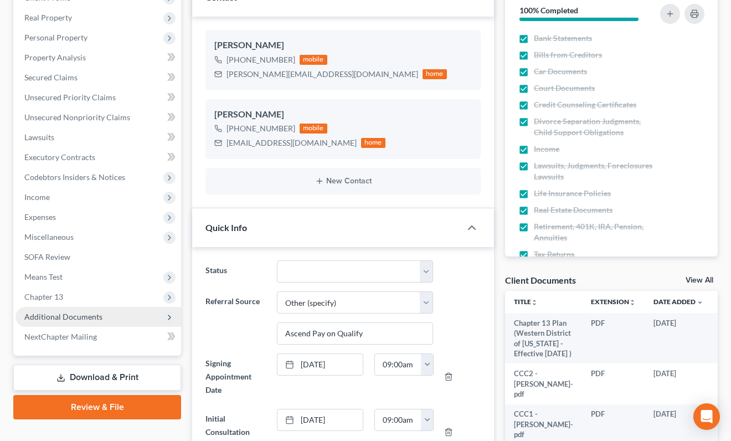
click at [85, 307] on span "Additional Documents" at bounding box center [97, 317] width 165 height 20
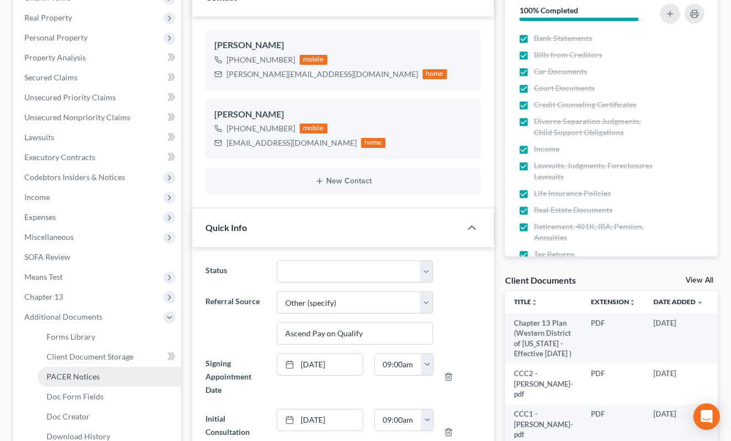
click at [71, 371] on span "PACER Notices" at bounding box center [72, 375] width 53 height 9
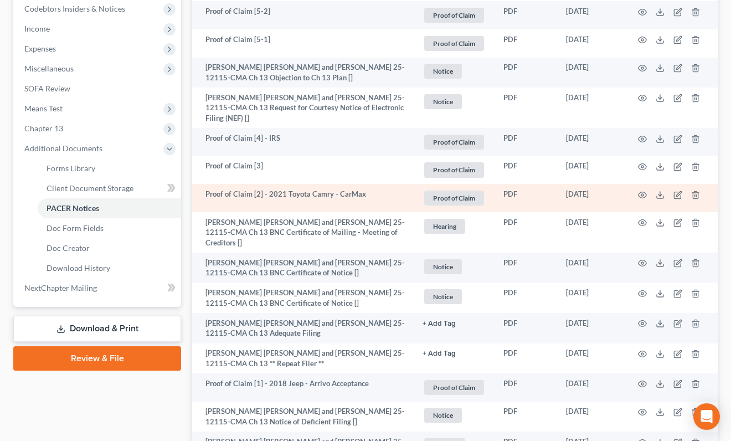
scroll to position [340, 0]
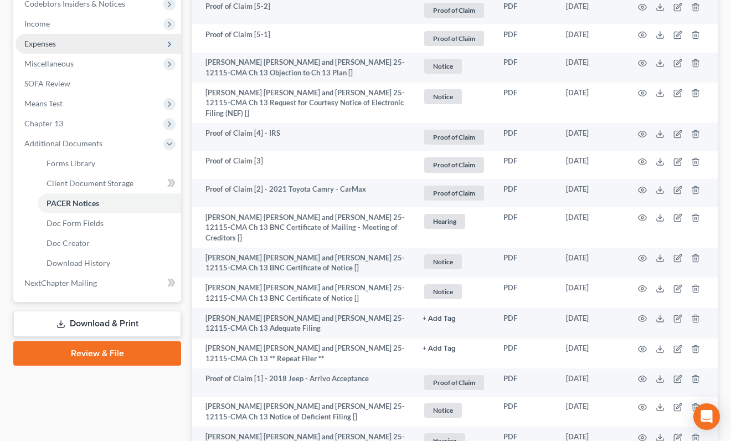
click at [130, 34] on span "Expenses" at bounding box center [97, 44] width 165 height 20
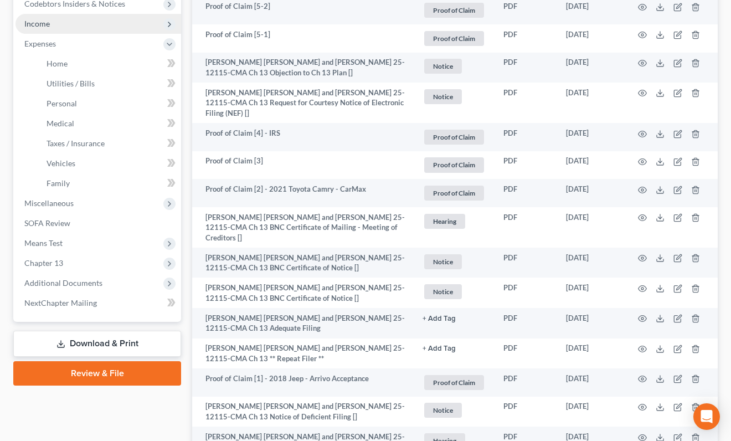
click at [130, 24] on span "Income" at bounding box center [97, 24] width 165 height 20
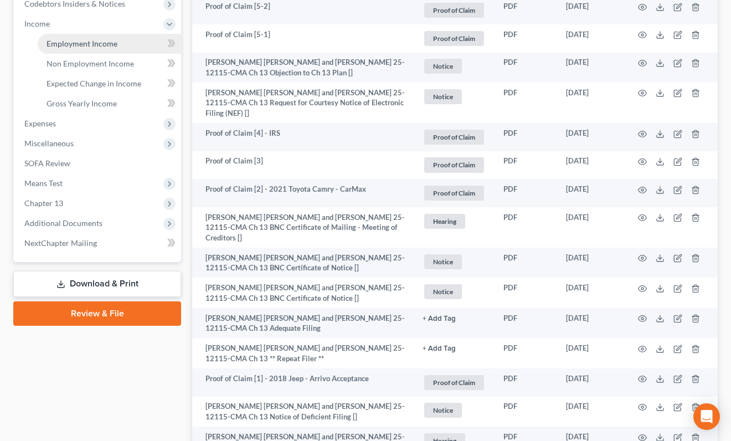
click at [129, 44] on link "Employment Income" at bounding box center [109, 44] width 143 height 20
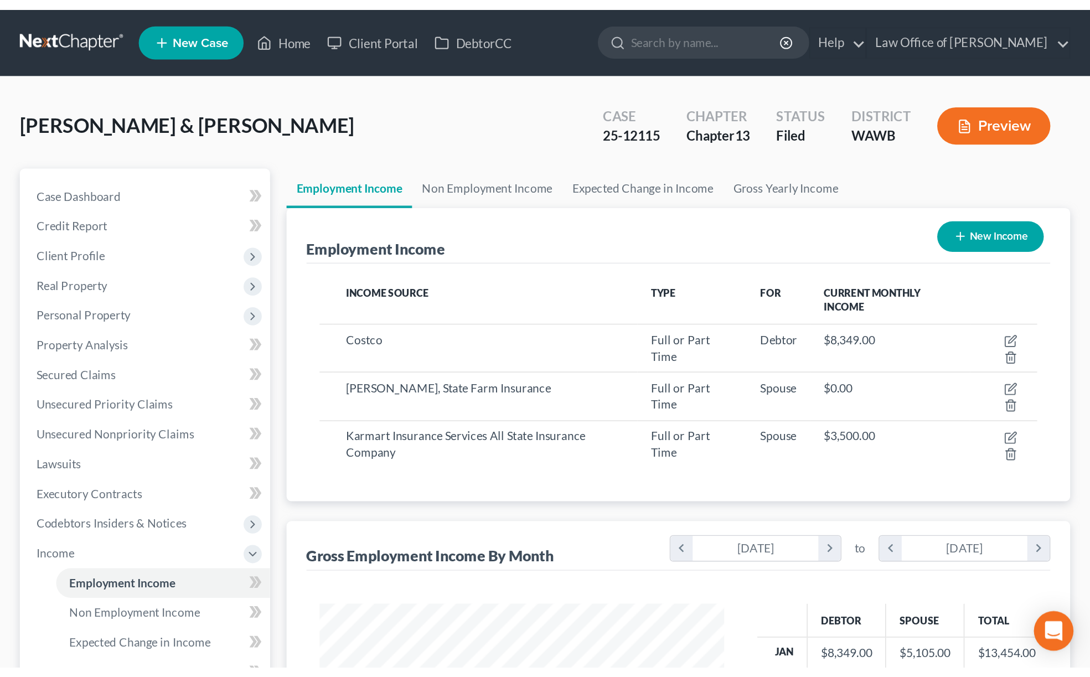
scroll to position [198, 293]
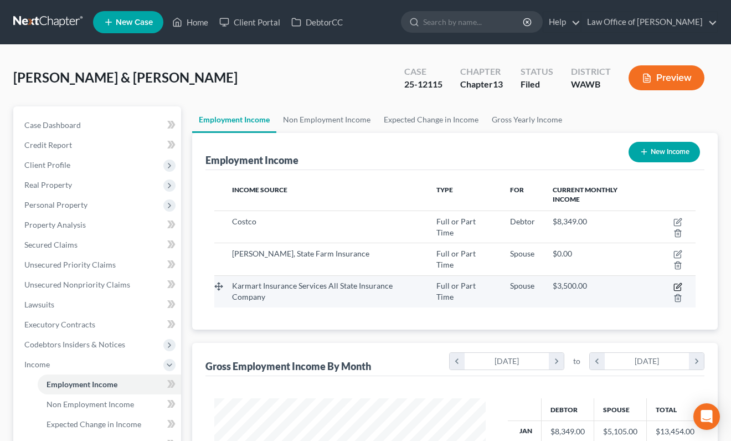
click at [675, 286] on icon "button" at bounding box center [677, 286] width 9 height 9
select select "0"
select select "50"
select select "0"
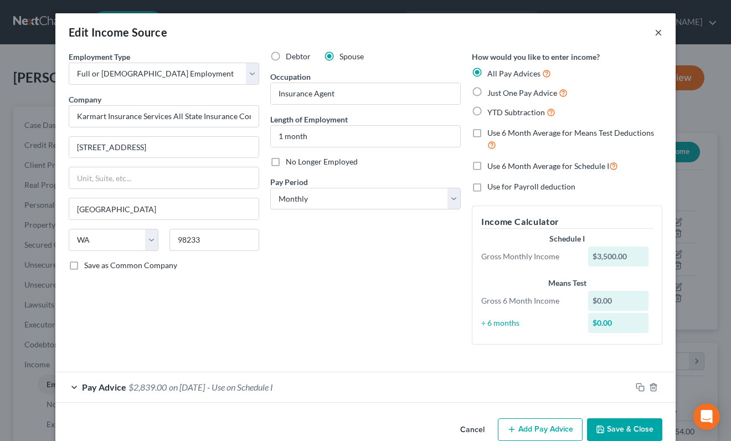
click at [656, 30] on button "×" at bounding box center [658, 31] width 8 height 13
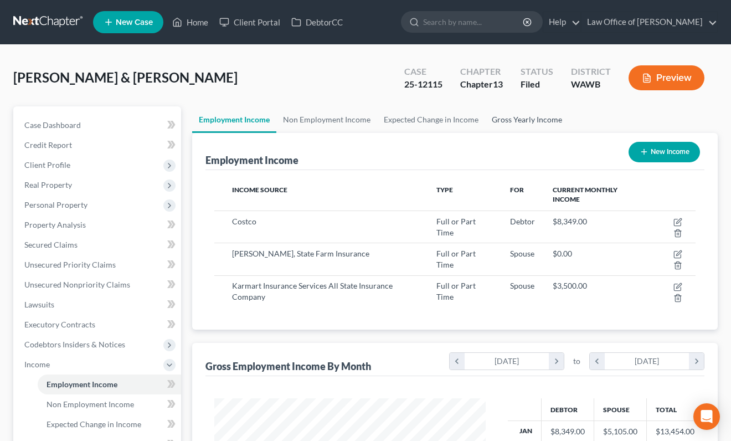
click at [525, 120] on link "Gross Yearly Income" at bounding box center [527, 119] width 84 height 27
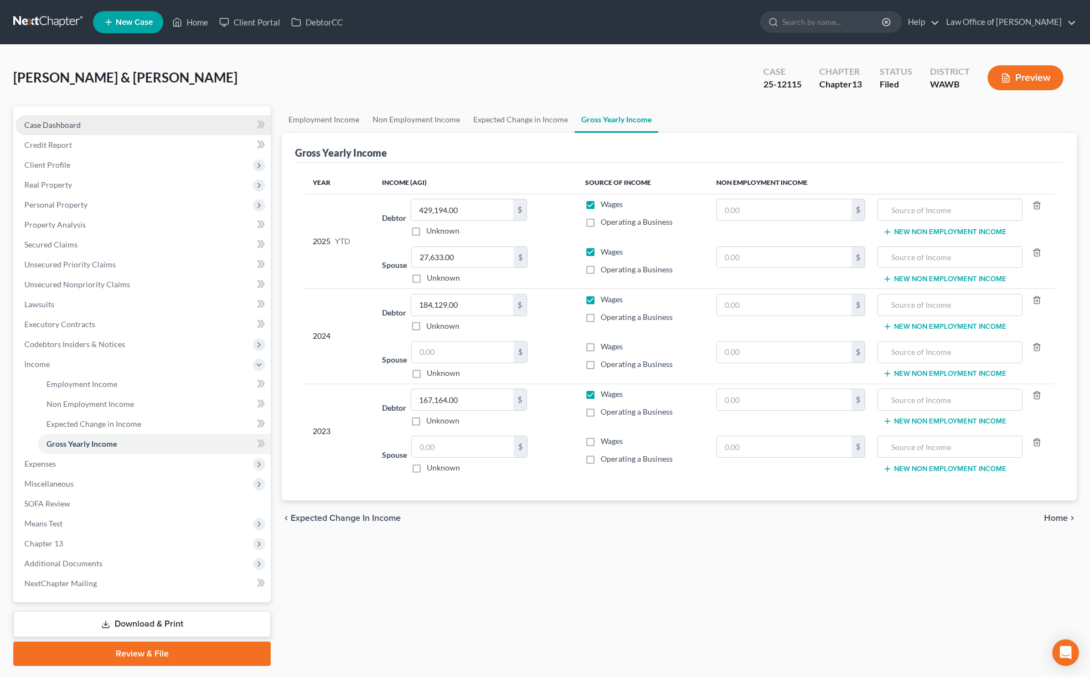
click at [103, 122] on link "Case Dashboard" at bounding box center [142, 125] width 255 height 20
select select "6"
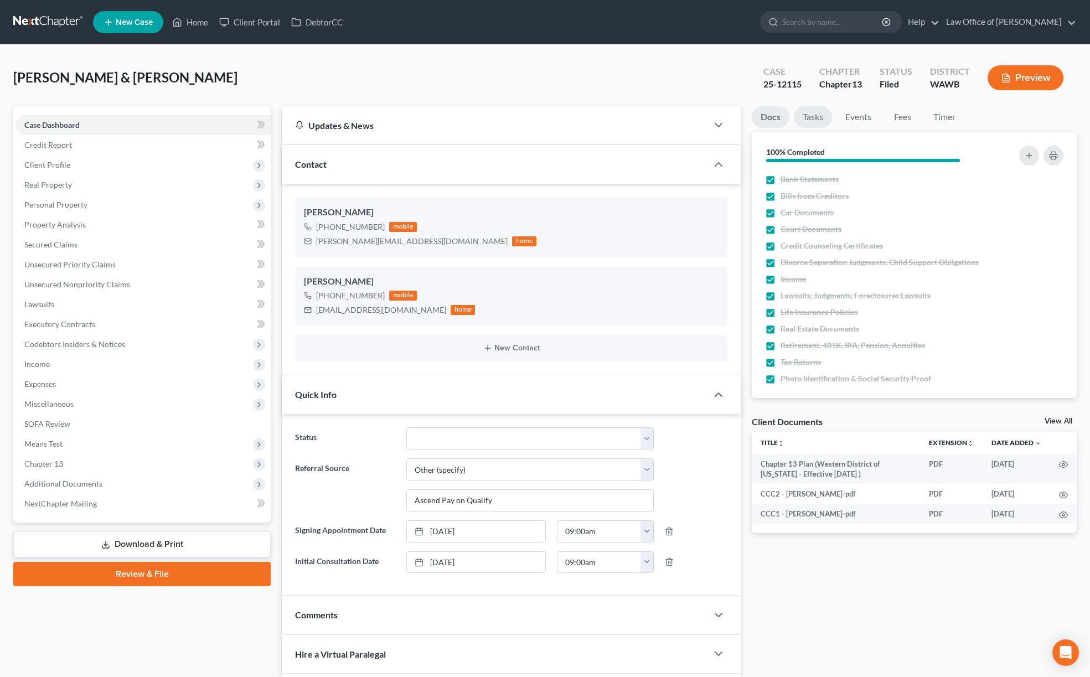
click at [815, 121] on link "Tasks" at bounding box center [813, 117] width 38 height 22
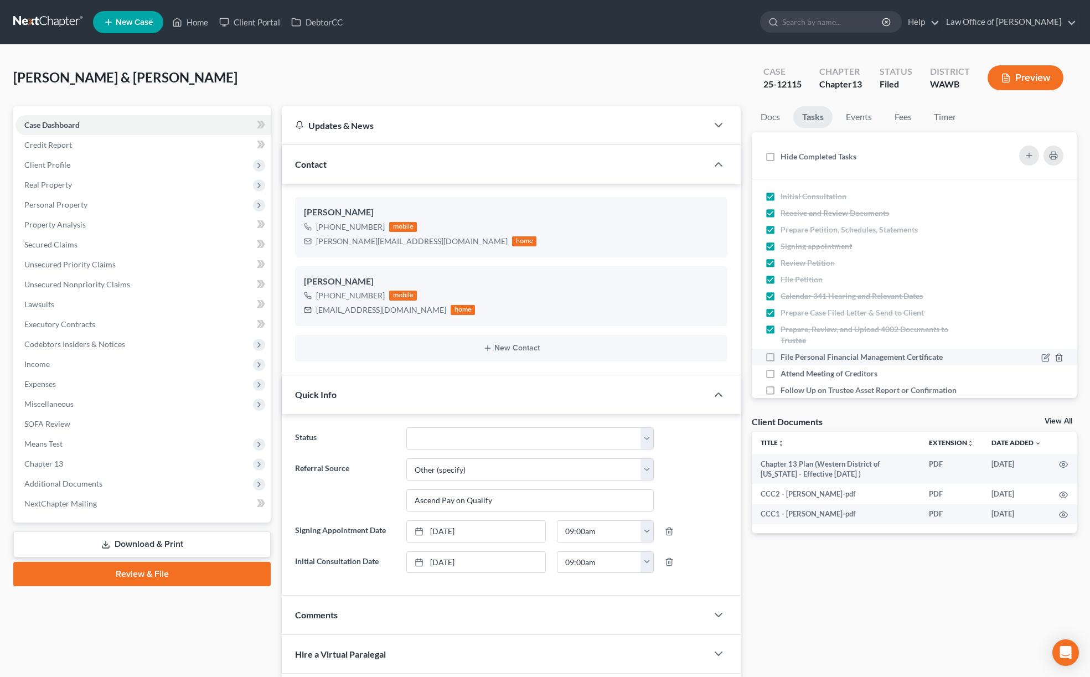
click at [780, 356] on label "File Personal Financial Management Certificate" at bounding box center [865, 356] width 171 height 11
click at [785, 356] on input "File Personal Financial Management Certificate" at bounding box center [788, 354] width 7 height 7
checkbox input "true"
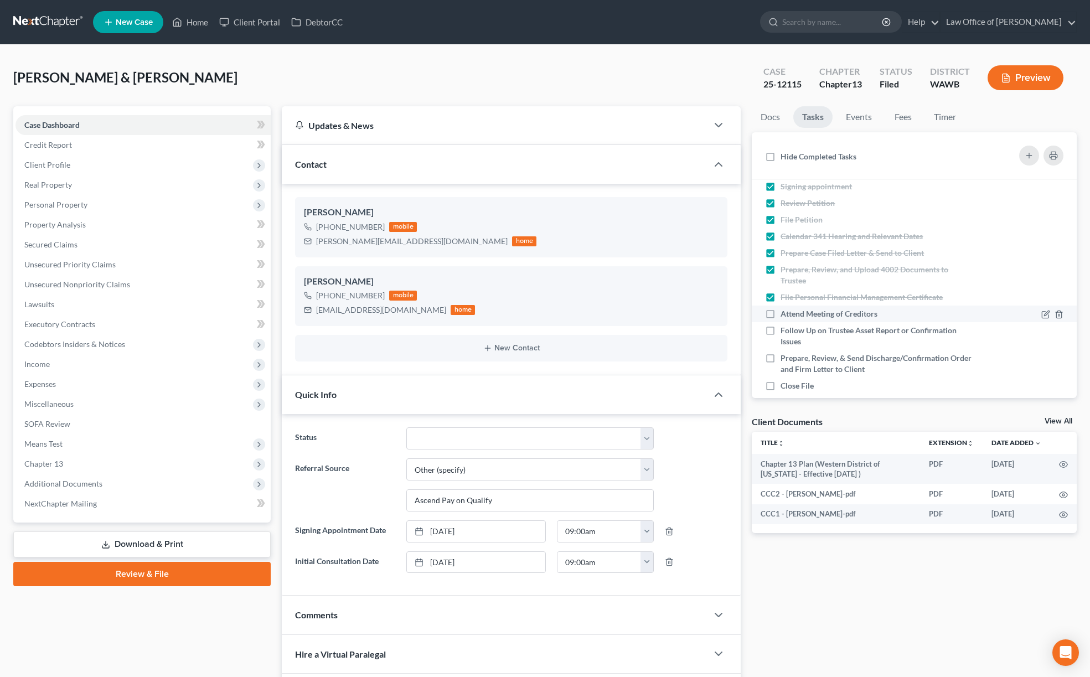
scroll to position [74, 0]
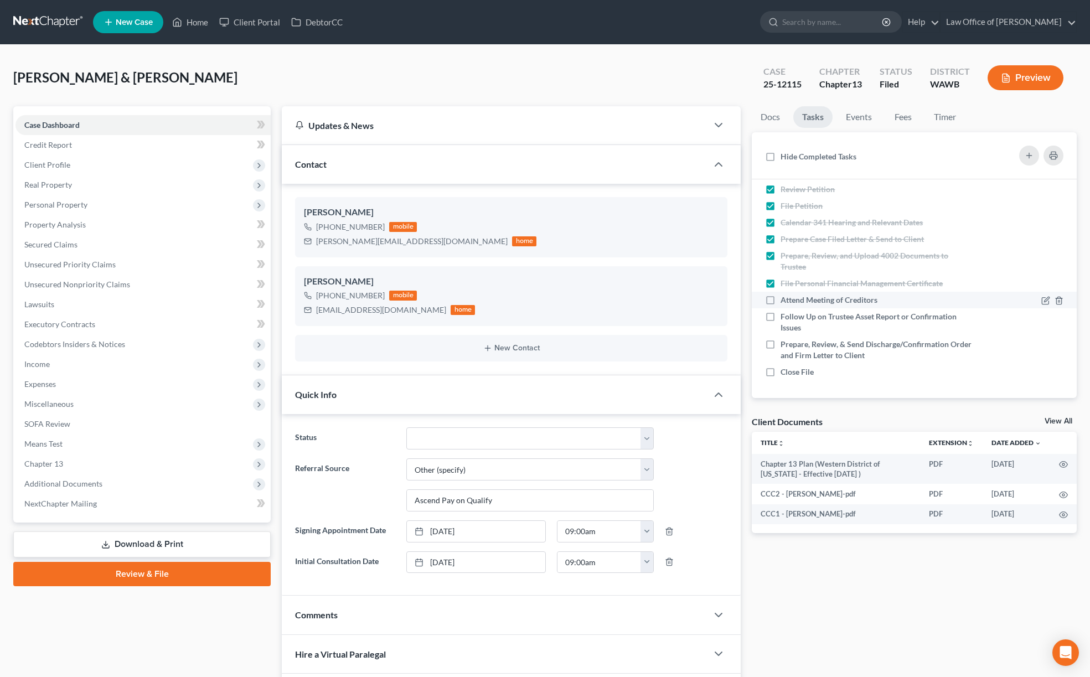
click at [780, 296] on label "Attend Meeting of Creditors" at bounding box center [833, 299] width 106 height 11
click at [785, 296] on input "Attend Meeting of Creditors" at bounding box center [788, 297] width 7 height 7
checkbox input "true"
click at [780, 317] on label "Follow Up on Trustee Asset Report or Confirmation Issues" at bounding box center [876, 322] width 192 height 22
click at [785, 317] on input "Follow Up on Trustee Asset Report or Confirmation Issues" at bounding box center [788, 314] width 7 height 7
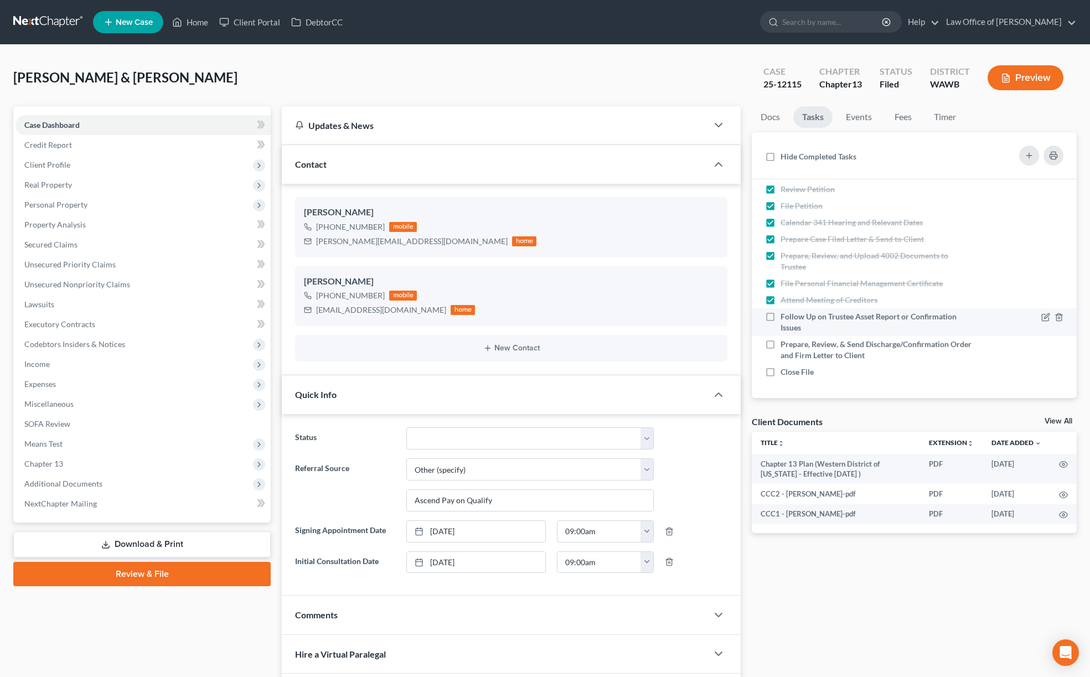
checkbox input "true"
